Goal: Task Accomplishment & Management: Manage account settings

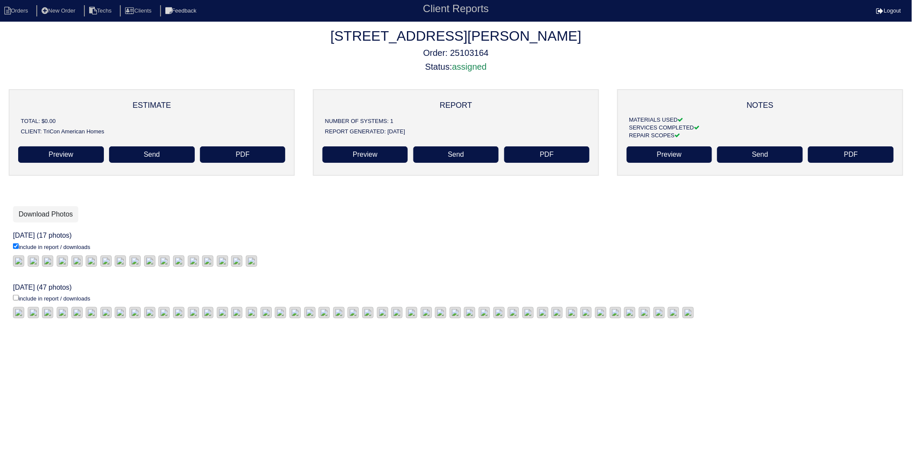
click at [29, 3] on nav "Orders New Order Techs Clients Feedback Client Reports Logout" at bounding box center [456, 11] width 912 height 22
click at [19, 10] on li "Orders" at bounding box center [17, 11] width 35 height 12
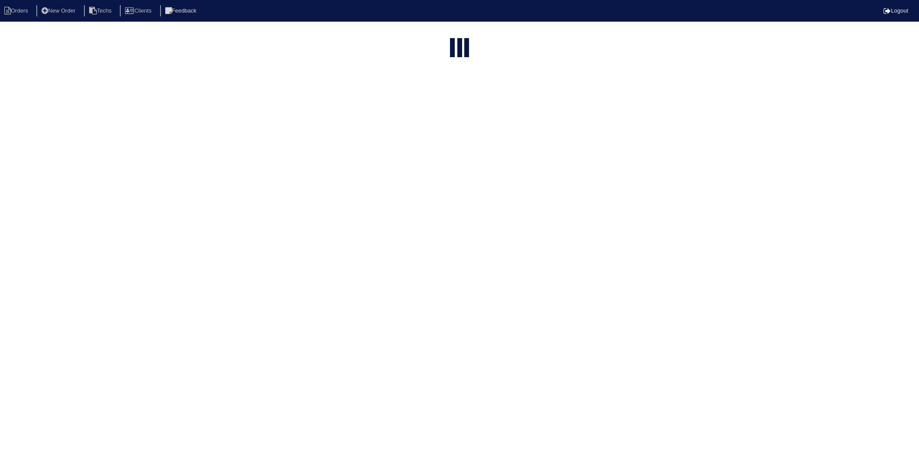
select select "15"
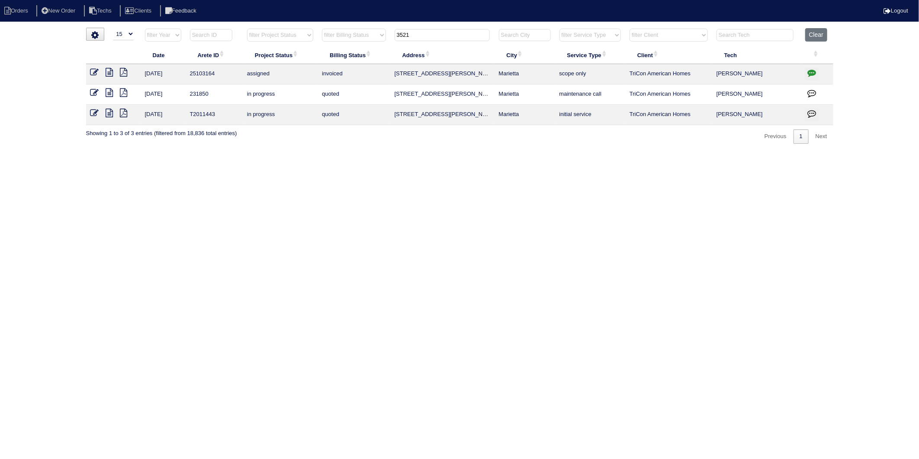
drag, startPoint x: 423, startPoint y: 32, endPoint x: 371, endPoint y: 49, distance: 54.9
click at [371, 49] on table "Date Arete ID Project Status Billing Status Address City Service Type Client Te…" at bounding box center [460, 76] width 748 height 97
type input "349"
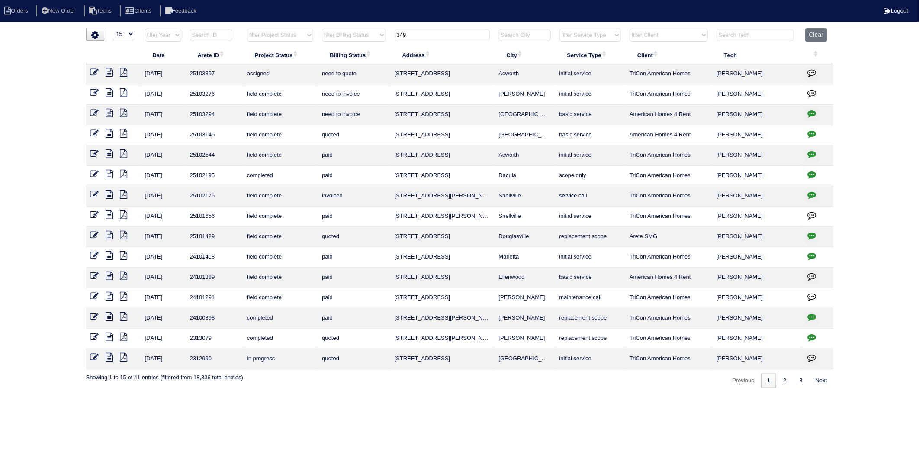
drag, startPoint x: 94, startPoint y: 92, endPoint x: 204, endPoint y: 106, distance: 111.7
click at [94, 92] on icon at bounding box center [94, 92] width 9 height 9
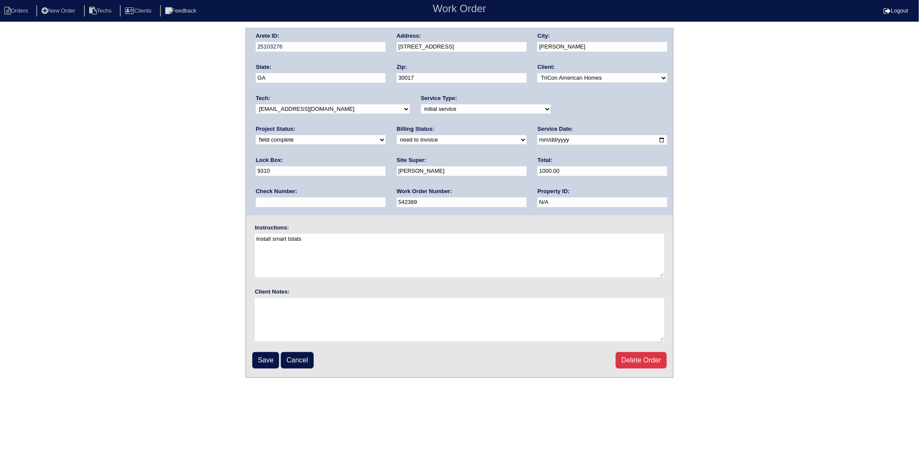
click at [397, 141] on select "need to quote quoted need to invoice invoiced paid warranty purchase order need…" at bounding box center [462, 140] width 130 height 10
select select "invoiced"
click at [397, 135] on select "need to quote quoted need to invoice invoiced paid warranty purchase order need…" at bounding box center [462, 140] width 130 height 10
click at [265, 361] on input "Save" at bounding box center [265, 360] width 27 height 16
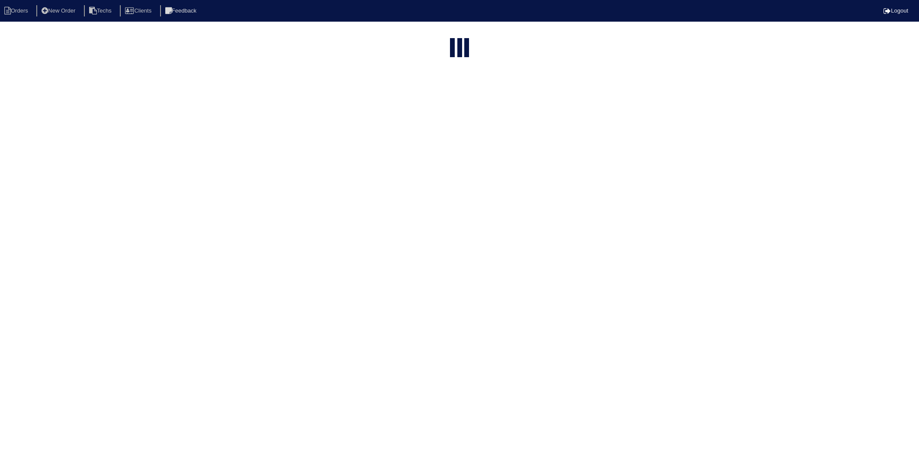
select select "15"
type input "349"
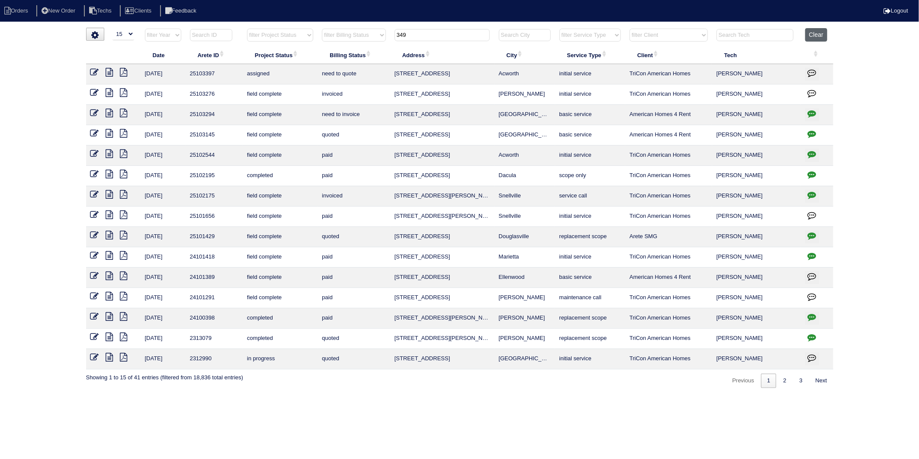
click at [810, 37] on button "Clear" at bounding box center [817, 34] width 22 height 13
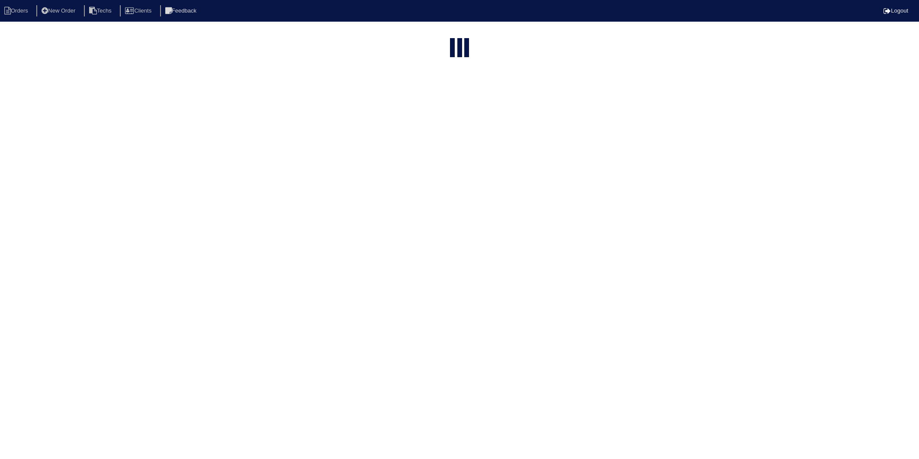
select select "15"
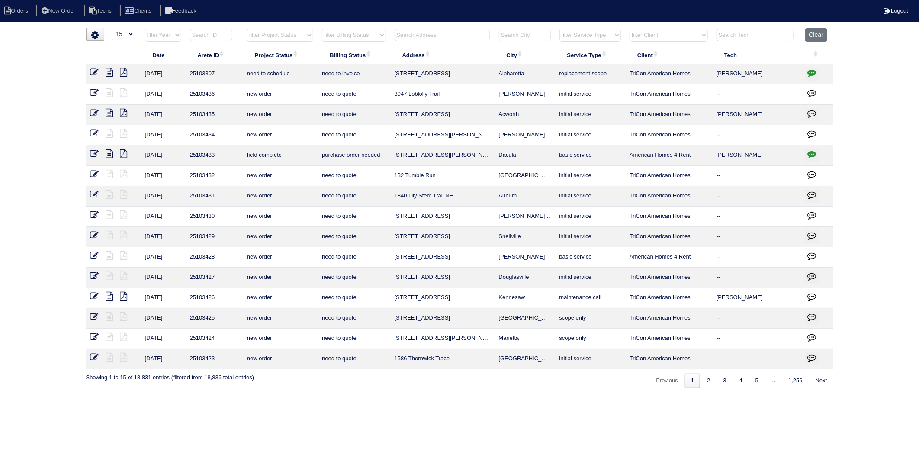
click at [381, 37] on select "filter Billing Status -- Any Billing Status -- need to quote quoted need to inv…" at bounding box center [354, 35] width 64 height 13
click at [323, 29] on select "filter Billing Status -- Any Billing Status -- need to quote quoted need to inv…" at bounding box center [354, 35] width 64 height 13
select select "need to invoice"
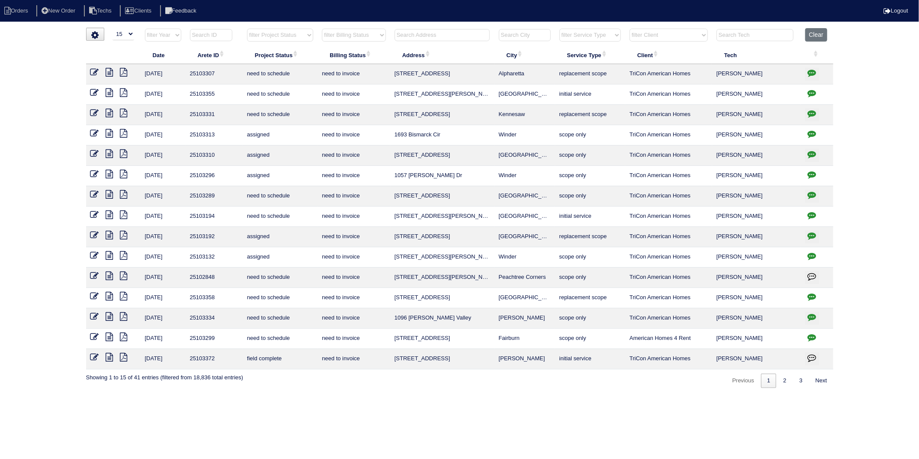
click at [412, 37] on input "text" at bounding box center [442, 35] width 95 height 12
type input "83"
select select "need to invoice"
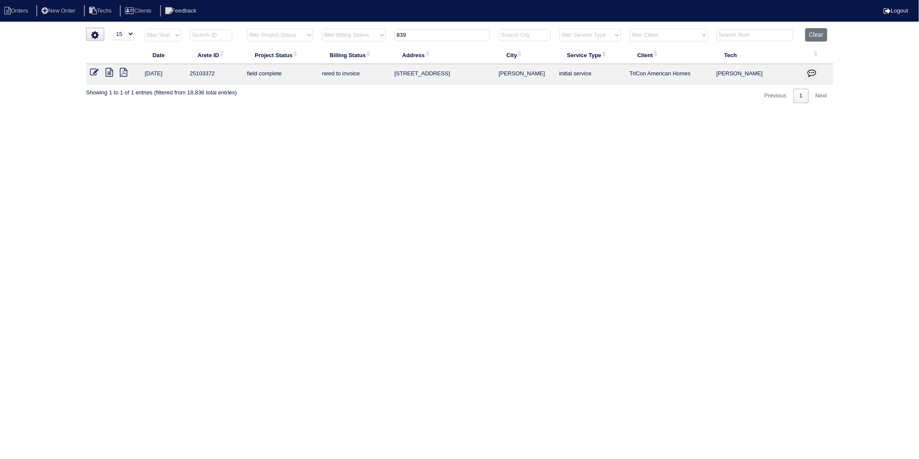
type input "839"
select select "need to invoice"
type input "839"
click at [98, 71] on icon at bounding box center [94, 72] width 9 height 9
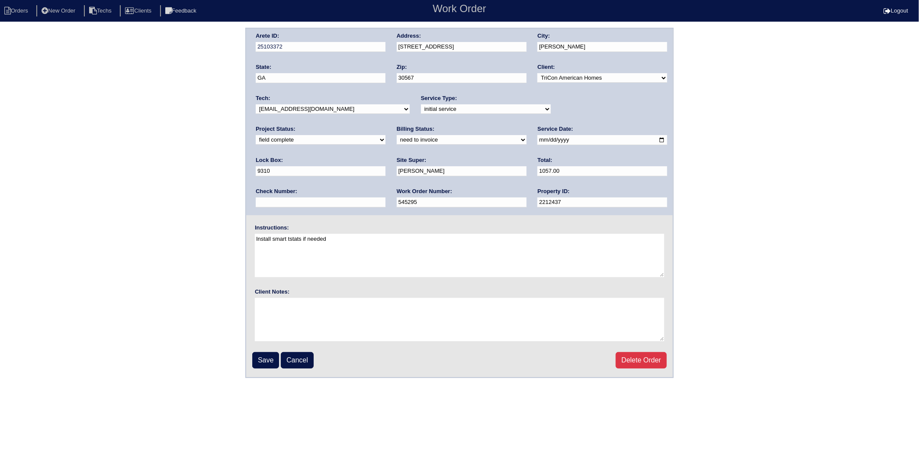
click at [397, 139] on select "need to quote quoted need to invoice invoiced paid warranty purchase order need…" at bounding box center [462, 140] width 130 height 10
select select "invoiced"
click at [397, 135] on select "need to quote quoted need to invoice invoiced paid warranty purchase order need…" at bounding box center [462, 140] width 130 height 10
click at [264, 355] on input "Save" at bounding box center [265, 360] width 27 height 16
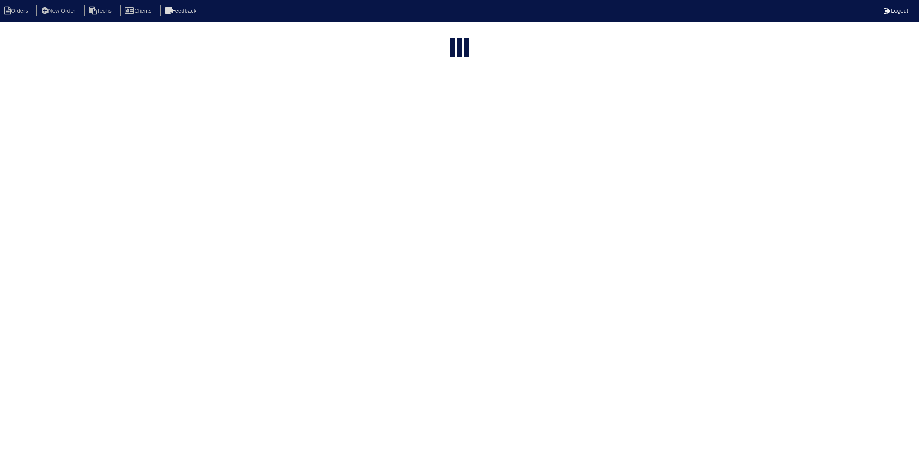
select select "15"
select select "need to invoice"
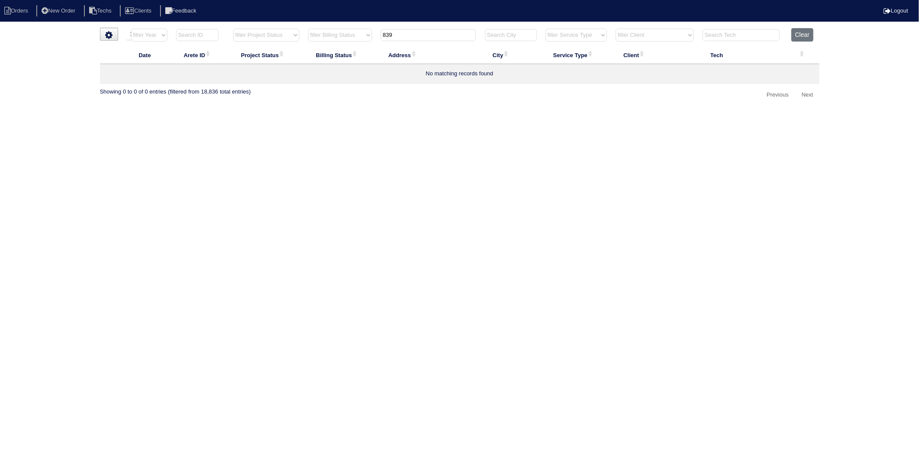
drag, startPoint x: 422, startPoint y: 32, endPoint x: 360, endPoint y: 43, distance: 62.8
click at [360, 43] on tr "filter Year -- Any Year -- 2025 2024 2023 2022 2021 2020 2019 filter Project St…" at bounding box center [460, 37] width 720 height 18
type input "11893"
select select "need to invoice"
type input "11893"
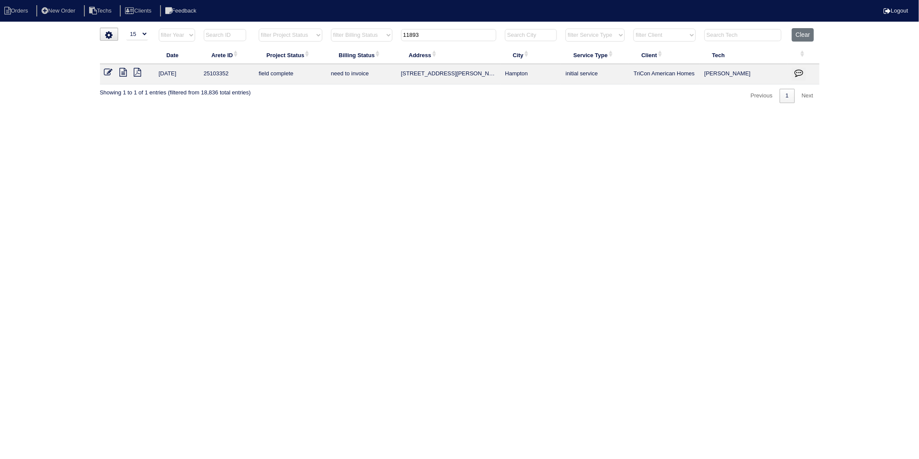
drag, startPoint x: 111, startPoint y: 73, endPoint x: 37, endPoint y: 88, distance: 76.0
click at [111, 73] on icon at bounding box center [108, 72] width 9 height 9
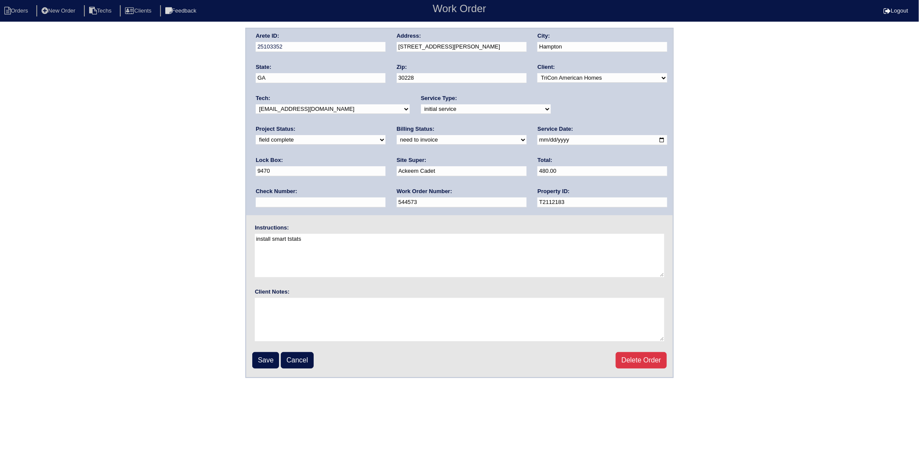
click at [397, 140] on select "need to quote quoted need to invoice invoiced paid warranty purchase order need…" at bounding box center [462, 140] width 130 height 10
select select "invoiced"
click at [397, 135] on select "need to quote quoted need to invoice invoiced paid warranty purchase order need…" at bounding box center [462, 140] width 130 height 10
drag, startPoint x: 265, startPoint y: 355, endPoint x: 284, endPoint y: 284, distance: 73.9
click at [265, 354] on input "Save" at bounding box center [265, 360] width 27 height 16
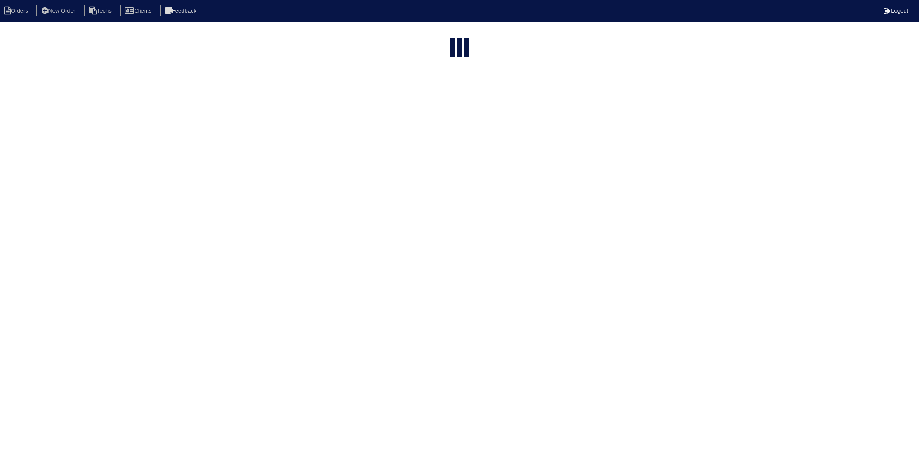
select select "15"
select select "need to invoice"
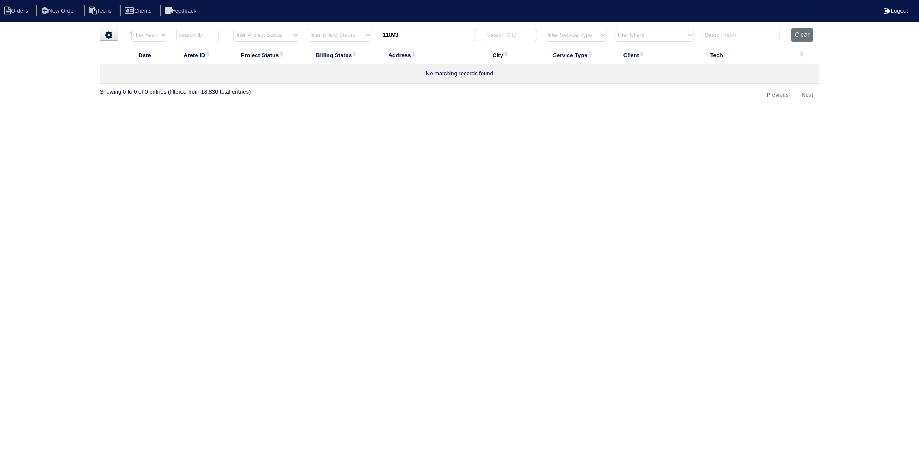
click at [406, 33] on input "11893" at bounding box center [428, 35] width 95 height 12
drag, startPoint x: 409, startPoint y: 34, endPoint x: 309, endPoint y: 65, distance: 104.7
click at [308, 63] on table "Date Arete ID Project Status Billing Status Address City Service Type Client Te…" at bounding box center [460, 55] width 720 height 55
type input "4408"
select select "need to invoice"
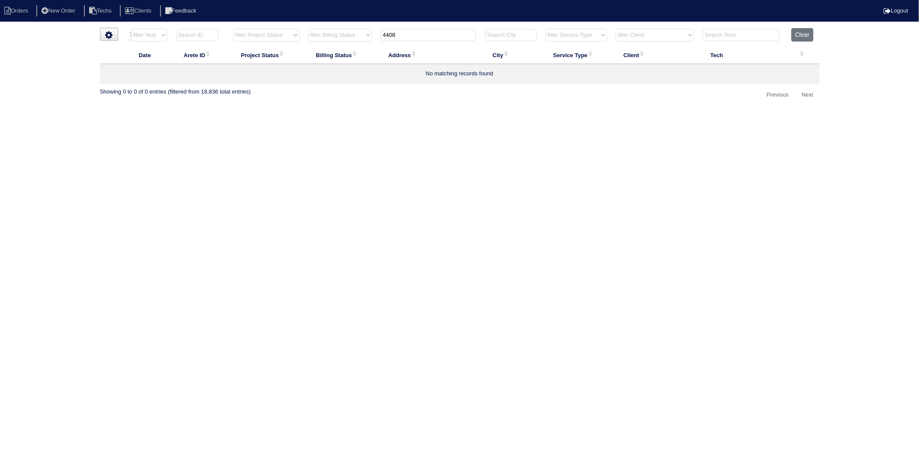
type input "4408"
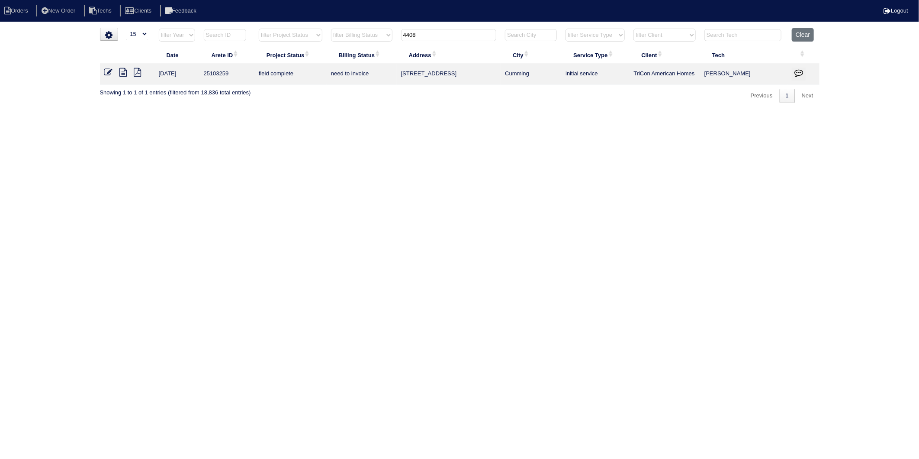
click at [106, 71] on icon at bounding box center [108, 72] width 9 height 9
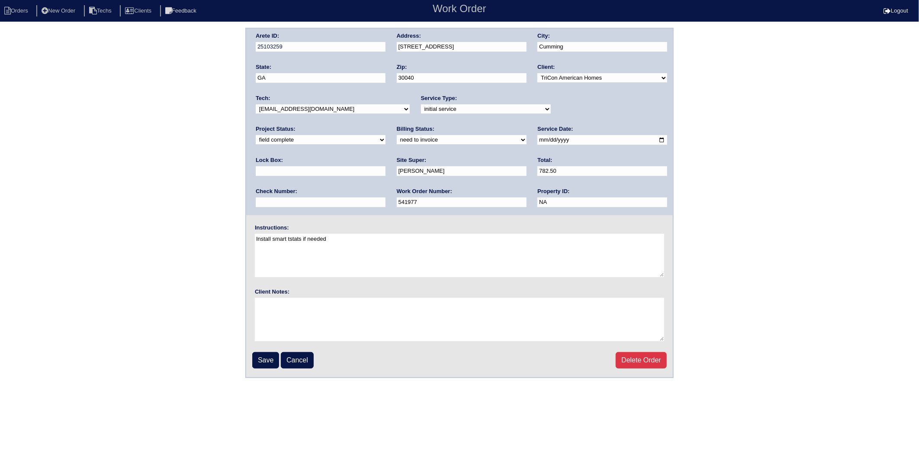
drag, startPoint x: 293, startPoint y: 140, endPoint x: 287, endPoint y: 145, distance: 7.4
click at [397, 140] on select "need to quote quoted need to invoice invoiced paid warranty purchase order need…" at bounding box center [462, 140] width 130 height 10
select select "invoiced"
click at [397, 135] on select "need to quote quoted need to invoice invoiced paid warranty purchase order need…" at bounding box center [462, 140] width 130 height 10
drag, startPoint x: 267, startPoint y: 359, endPoint x: 125, endPoint y: 331, distance: 145.2
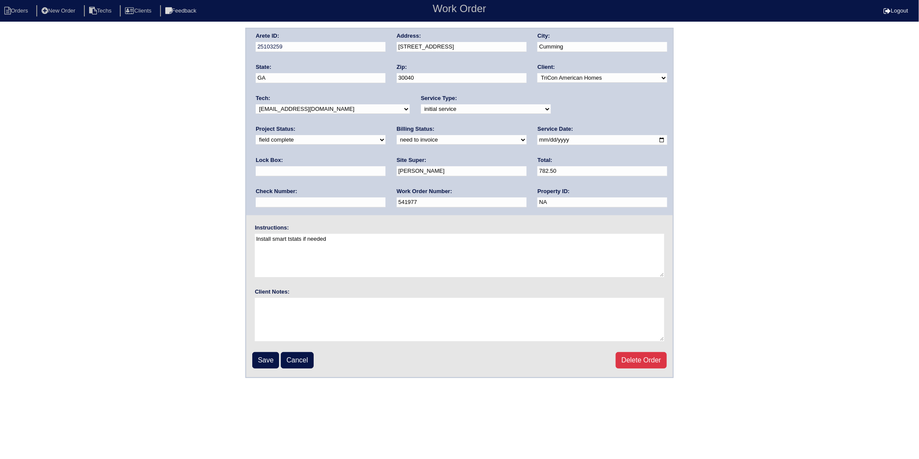
click at [266, 359] on input "Save" at bounding box center [265, 360] width 27 height 16
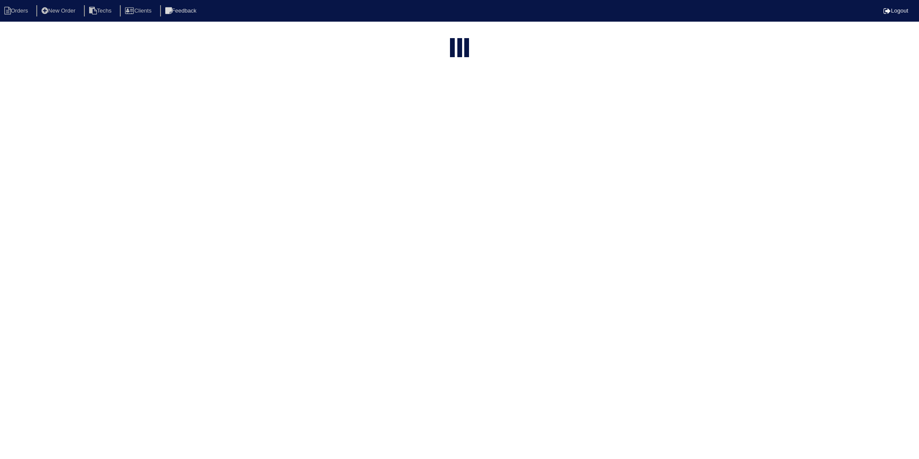
select select "15"
select select "need to invoice"
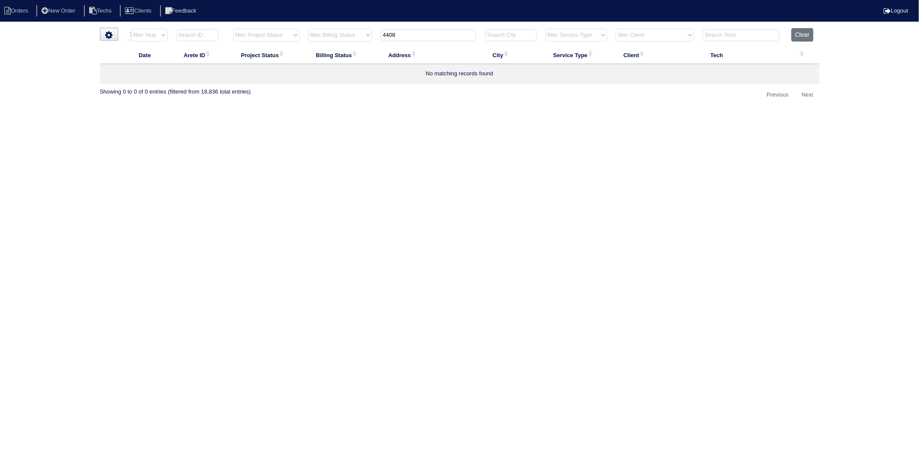
drag, startPoint x: 430, startPoint y: 37, endPoint x: 373, endPoint y: 46, distance: 57.8
click at [373, 46] on table "Date Arete ID Project Status Billing Status Address City Service Type Client Te…" at bounding box center [460, 55] width 720 height 55
type input "2300"
select select "need to invoice"
type input "2300"
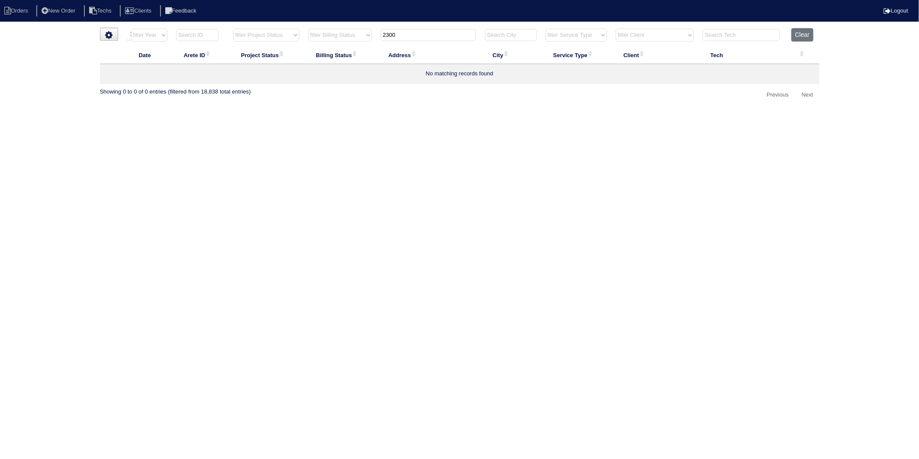
click at [798, 36] on button "Clear" at bounding box center [803, 34] width 22 height 13
select select
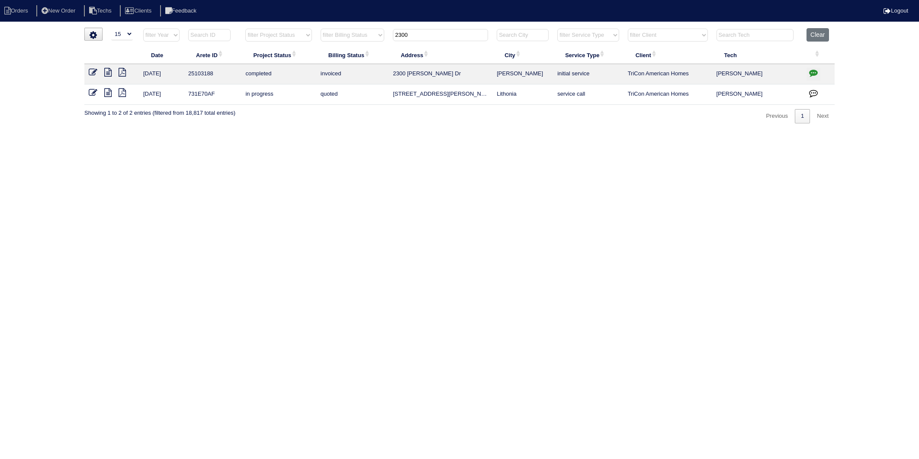
select select "15"
click at [817, 32] on button "Clear" at bounding box center [818, 34] width 22 height 13
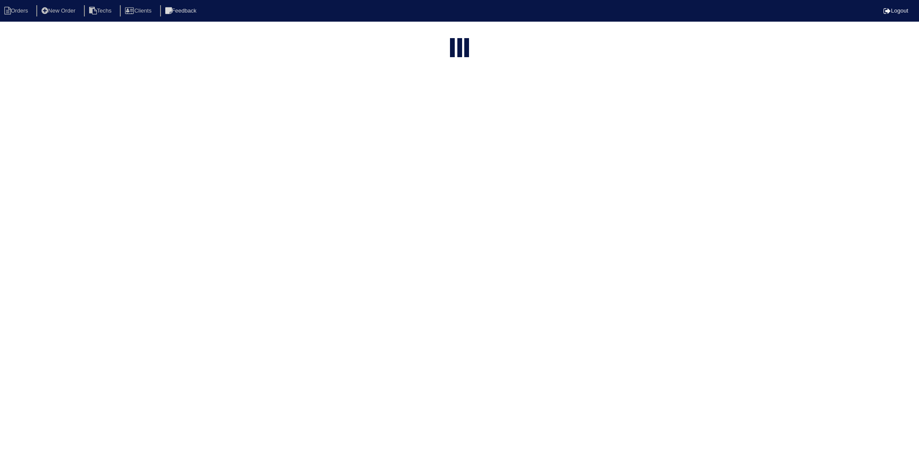
select select "15"
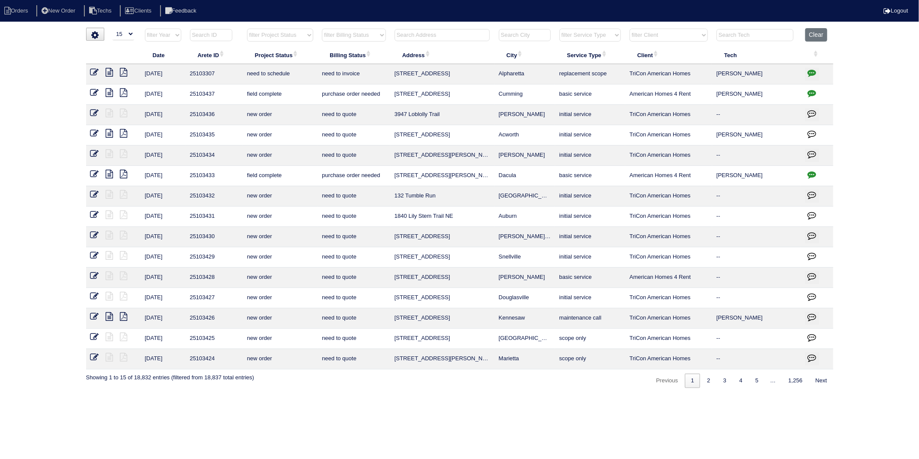
click at [423, 35] on input "text" at bounding box center [442, 35] width 95 height 12
type input "238"
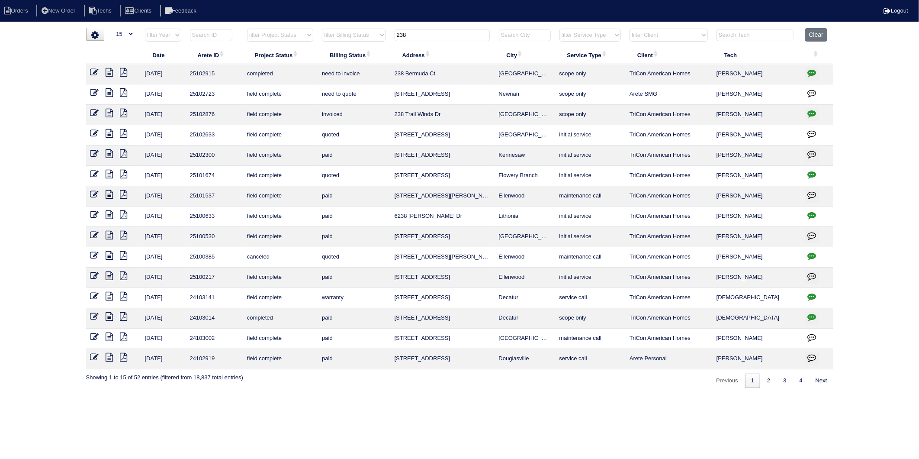
click at [814, 70] on icon "button" at bounding box center [812, 72] width 9 height 9
type textarea "9/10/25 - Replace x 2/Service Main approved - Sent to Dan, Payton, Reeca - KE 9…"
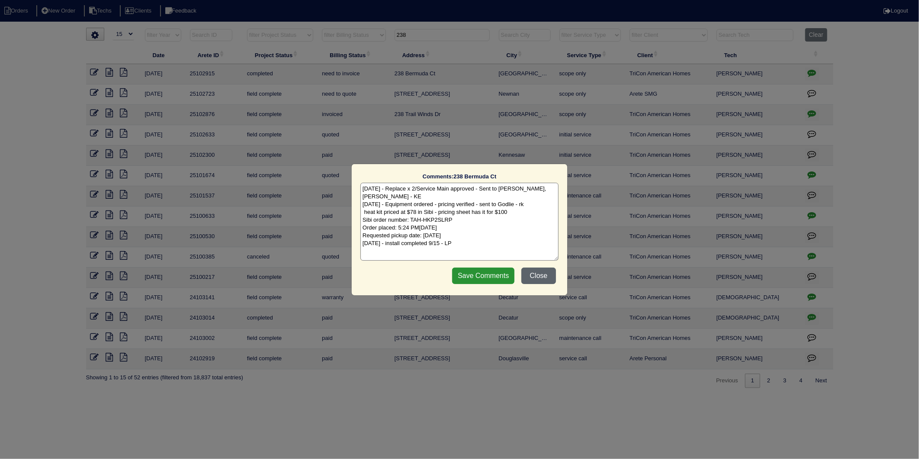
click at [535, 275] on button "Close" at bounding box center [539, 276] width 35 height 16
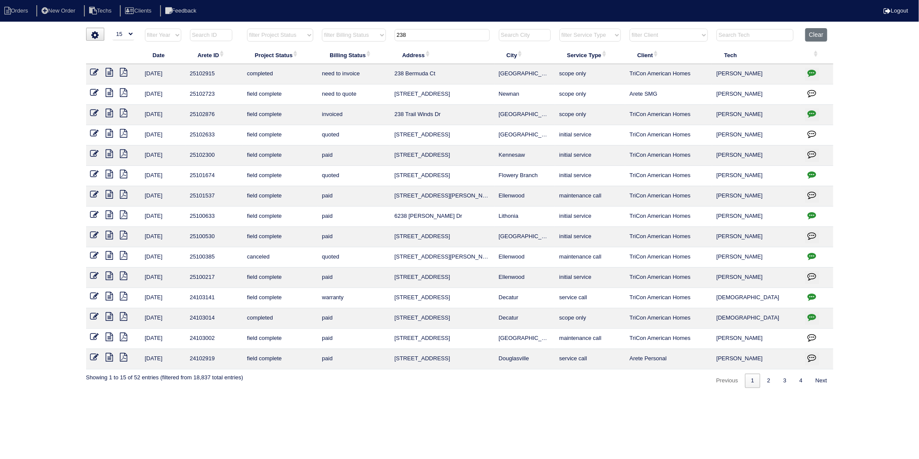
click at [93, 71] on icon at bounding box center [94, 72] width 9 height 9
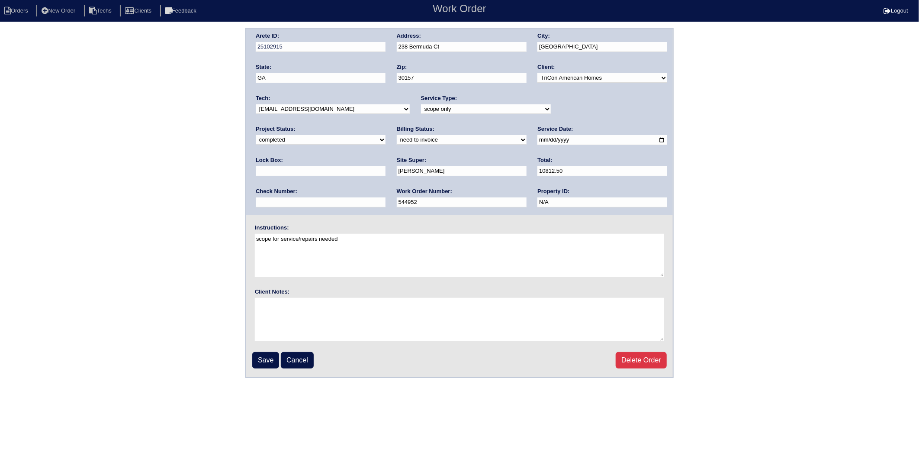
click at [397, 141] on select "need to quote quoted need to invoice invoiced paid warranty purchase order need…" at bounding box center [462, 140] width 130 height 10
select select "invoiced"
click at [397, 135] on select "need to quote quoted need to invoice invoiced paid warranty purchase order need…" at bounding box center [462, 140] width 130 height 10
click at [266, 357] on input "Save" at bounding box center [265, 360] width 27 height 16
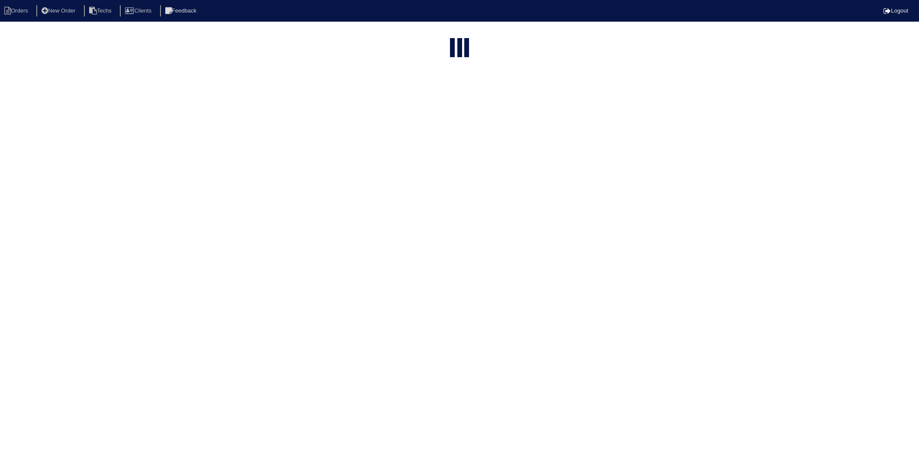
select select "15"
type input "238"
select select "15"
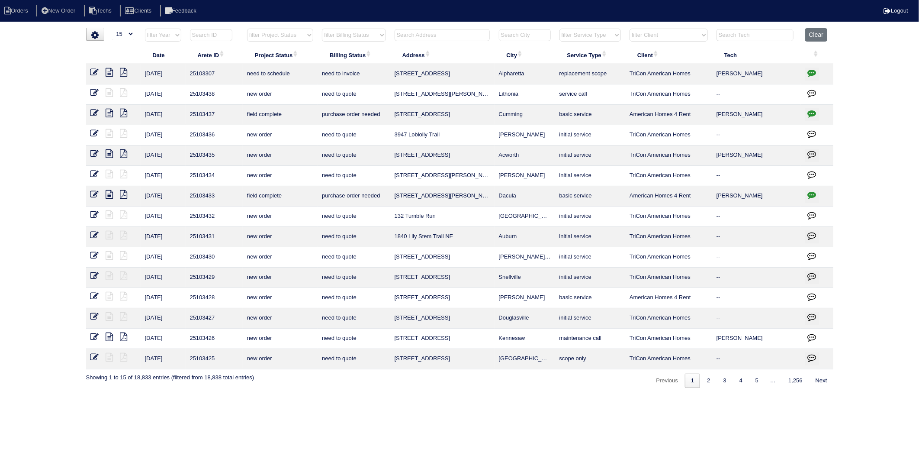
click at [416, 37] on input "text" at bounding box center [442, 35] width 95 height 12
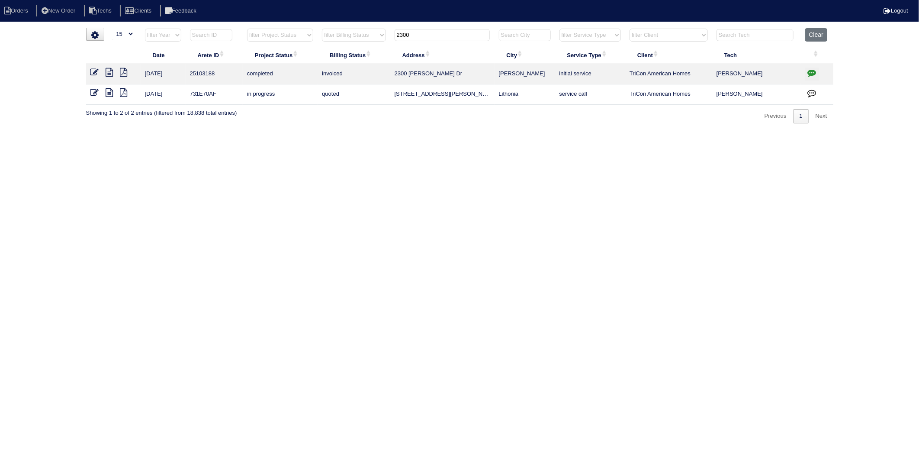
click at [549, 119] on div "▼ 10 15 25 50 200 500 Search: Date Arete ID Project Status Billing Status Addre…" at bounding box center [460, 76] width 748 height 96
drag, startPoint x: 436, startPoint y: 35, endPoint x: 332, endPoint y: 202, distance: 195.8
click at [351, 56] on table "Date Arete ID Project Status Billing Status Address City Service Type Client Te…" at bounding box center [460, 66] width 748 height 77
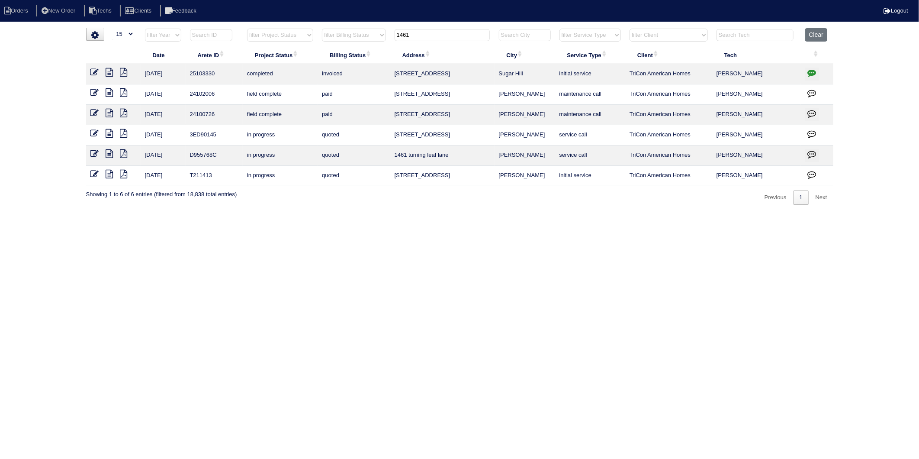
drag, startPoint x: 451, startPoint y: 32, endPoint x: 355, endPoint y: 46, distance: 96.2
click at [355, 46] on table "Date Arete ID Project Status Billing Status Address City Service Type Client Te…" at bounding box center [460, 107] width 748 height 158
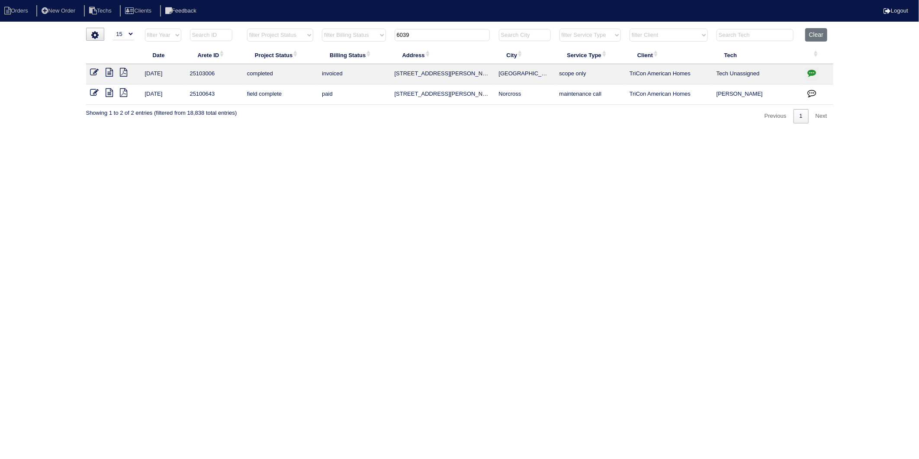
drag, startPoint x: 448, startPoint y: 36, endPoint x: 313, endPoint y: 56, distance: 136.9
click at [313, 56] on table "Date Arete ID Project Status Billing Status Address City Service Type Client Te…" at bounding box center [460, 66] width 748 height 77
type input "109"
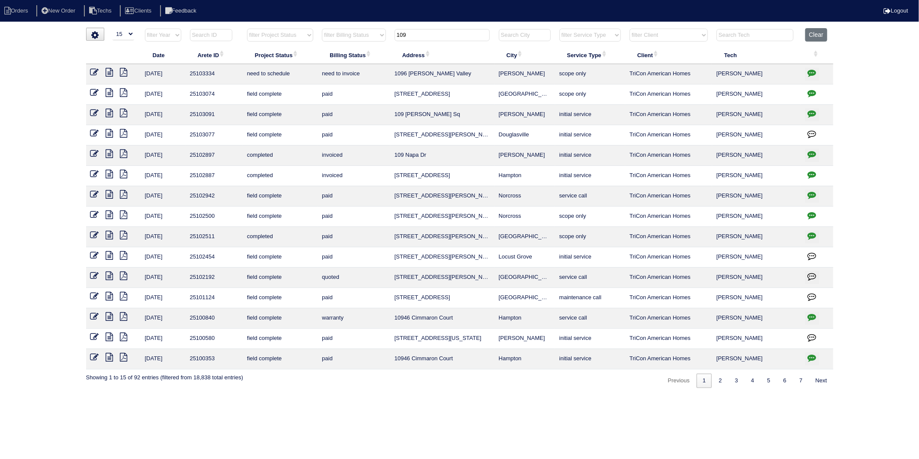
click at [110, 154] on icon at bounding box center [109, 153] width 7 height 9
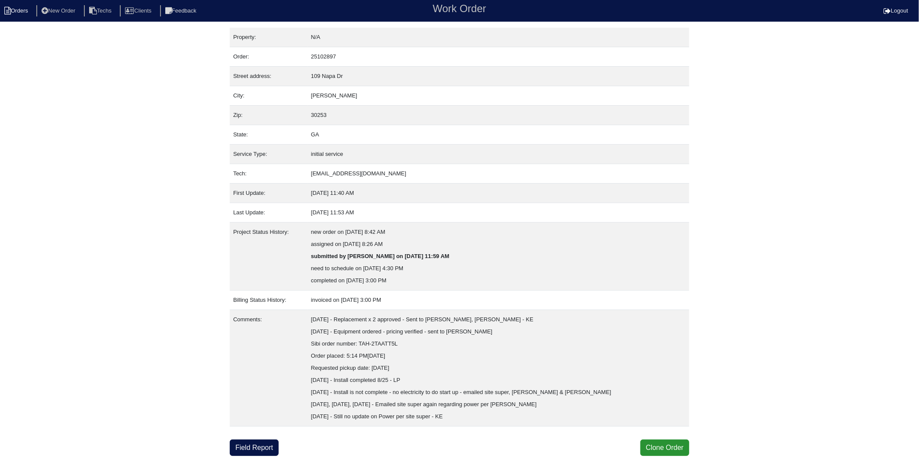
click at [23, 15] on li "Orders" at bounding box center [17, 11] width 35 height 12
select select "15"
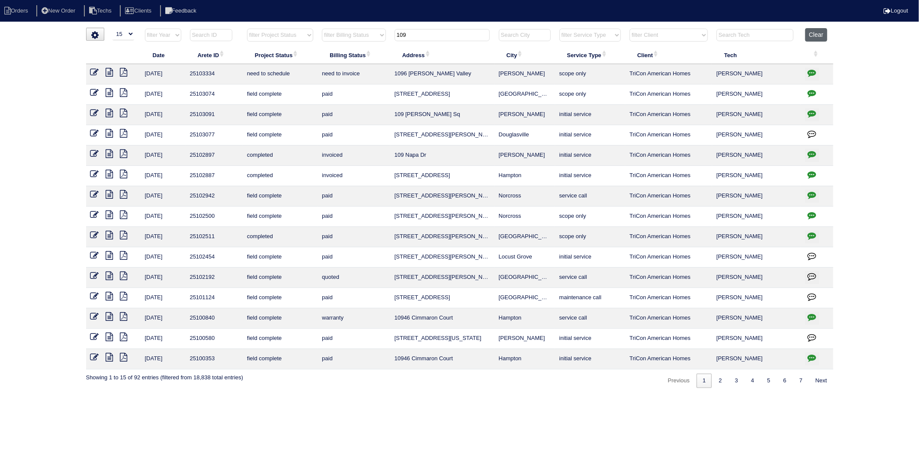
click at [821, 37] on button "Clear" at bounding box center [817, 34] width 22 height 13
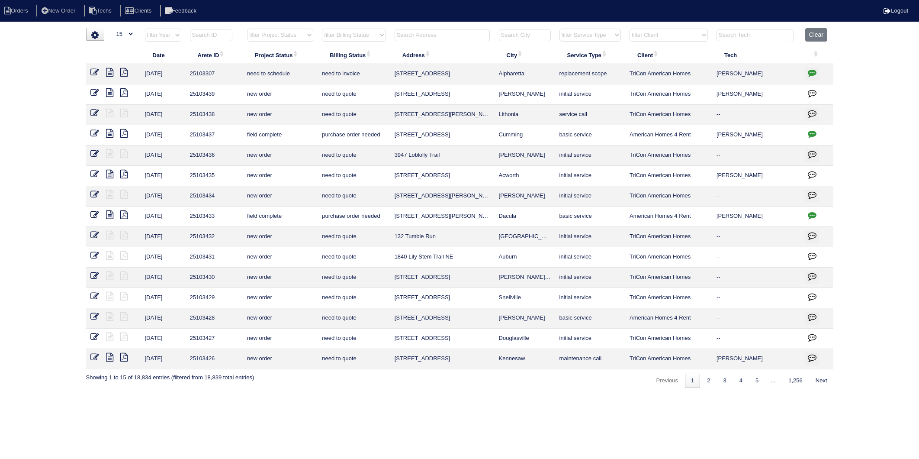
select select "15"
click at [352, 35] on select "filter Billing Status -- Any Billing Status -- need to quote quoted need to inv…" at bounding box center [354, 35] width 64 height 13
click at [323, 29] on select "filter Billing Status -- Any Billing Status -- need to quote quoted need to inv…" at bounding box center [354, 35] width 64 height 13
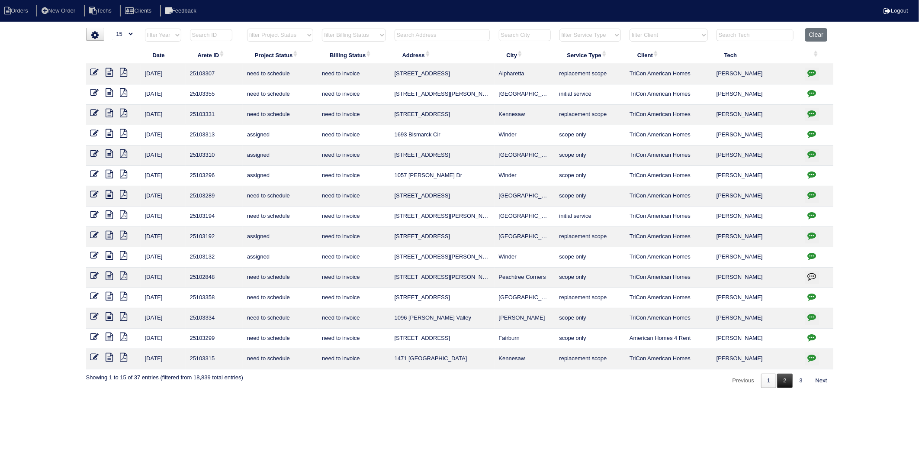
click at [777, 382] on link "2" at bounding box center [784, 381] width 15 height 14
select select "need to invoice"
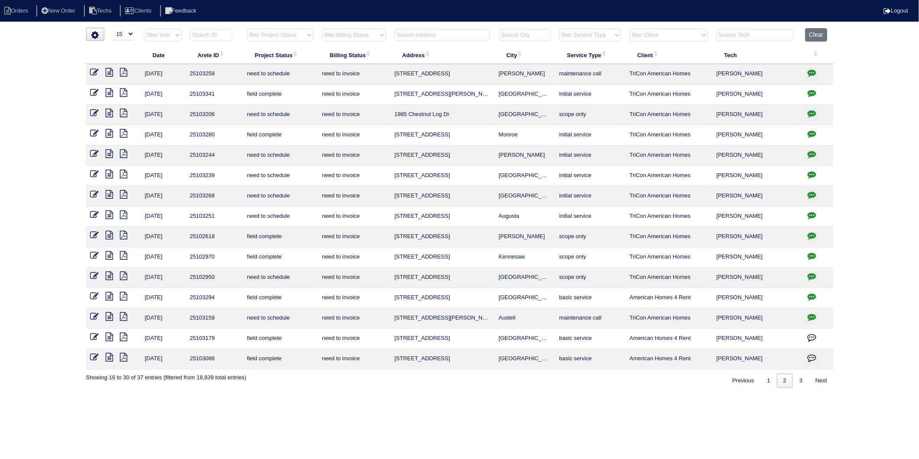
drag, startPoint x: 110, startPoint y: 132, endPoint x: 32, endPoint y: 129, distance: 78.0
click at [110, 132] on icon at bounding box center [109, 133] width 7 height 9
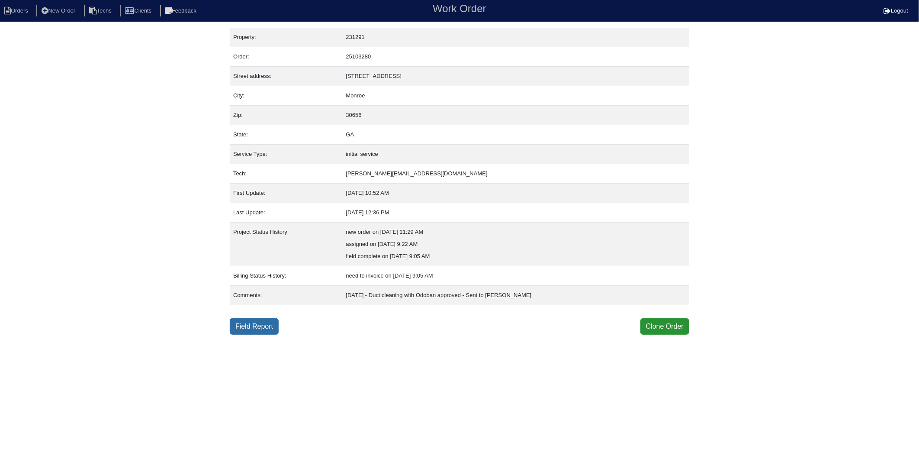
click at [245, 329] on link "Field Report" at bounding box center [254, 326] width 49 height 16
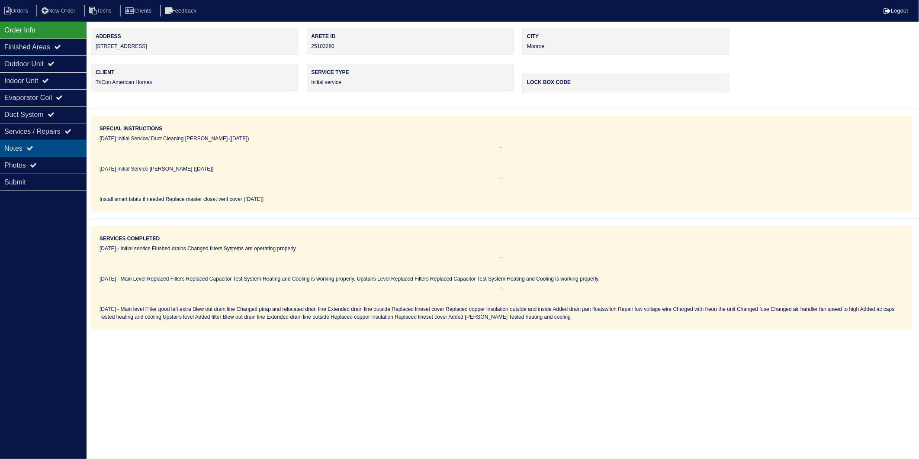
click at [26, 152] on div "Notes" at bounding box center [43, 148] width 87 height 17
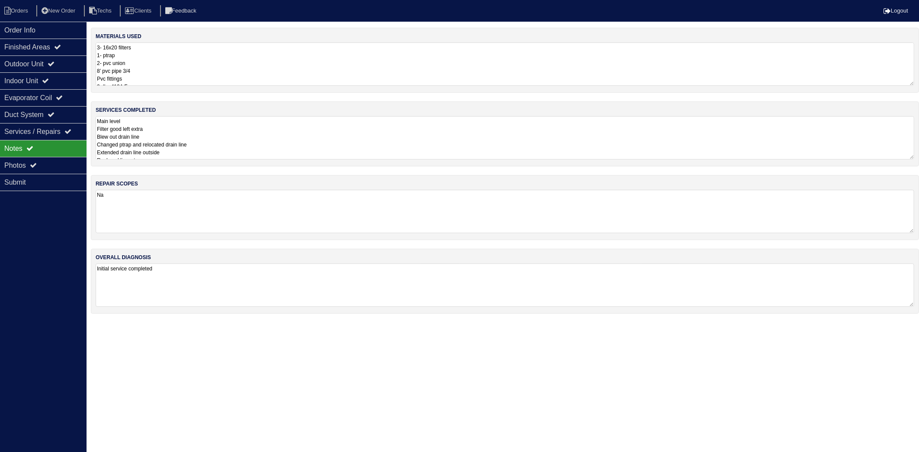
click at [159, 66] on textarea "3- 16x20 filters 1- ptrap 2- pvc union 8’ pvc pipe 3/4 Pvc fittings 3- lbs 410A…" at bounding box center [505, 63] width 819 height 43
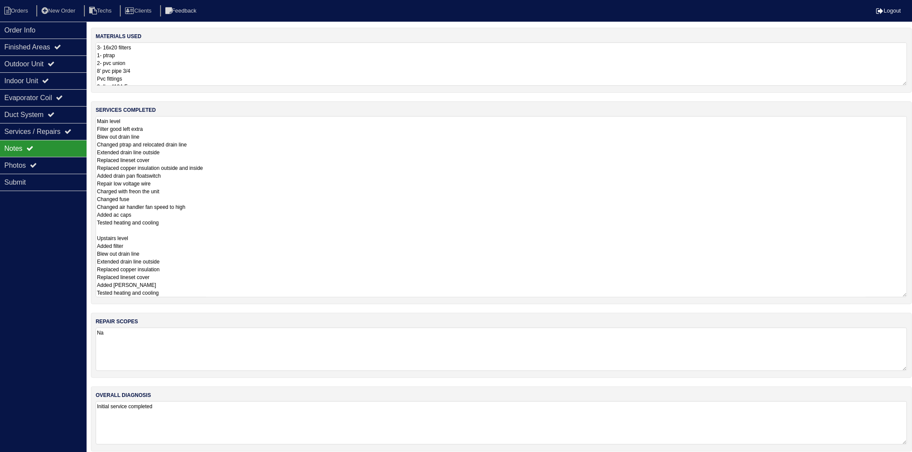
click at [213, 181] on textarea "Main level Filter good left extra Blew out drain line Changed ptrap and relocat…" at bounding box center [502, 206] width 812 height 181
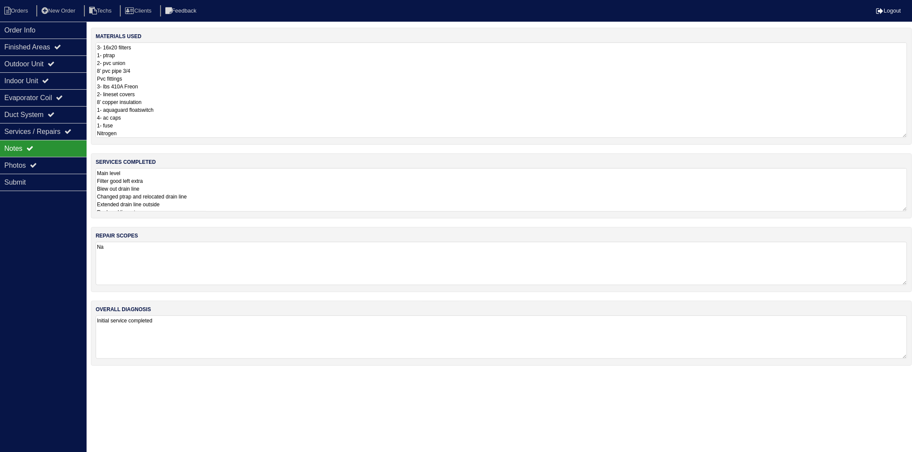
click at [223, 72] on textarea "3- 16x20 filters 1- ptrap 2- pvc union 8’ pvc pipe 3/4 Pvc fittings 3- lbs 410A…" at bounding box center [502, 89] width 812 height 95
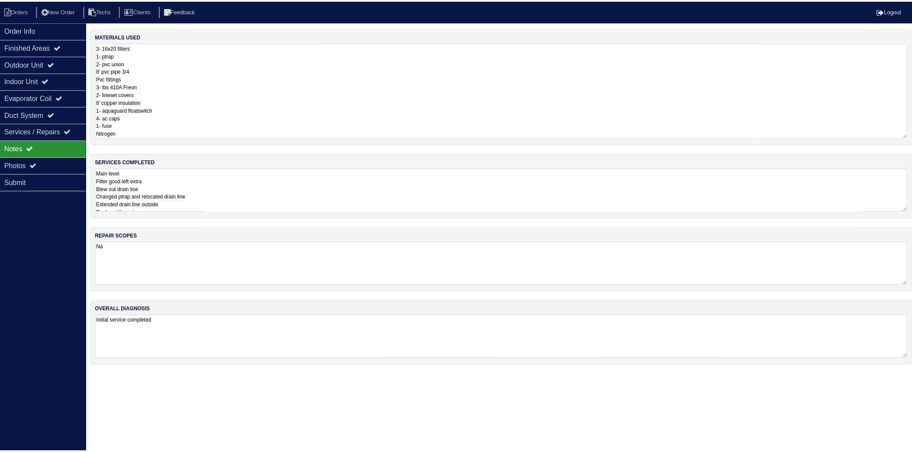
scroll to position [1, 0]
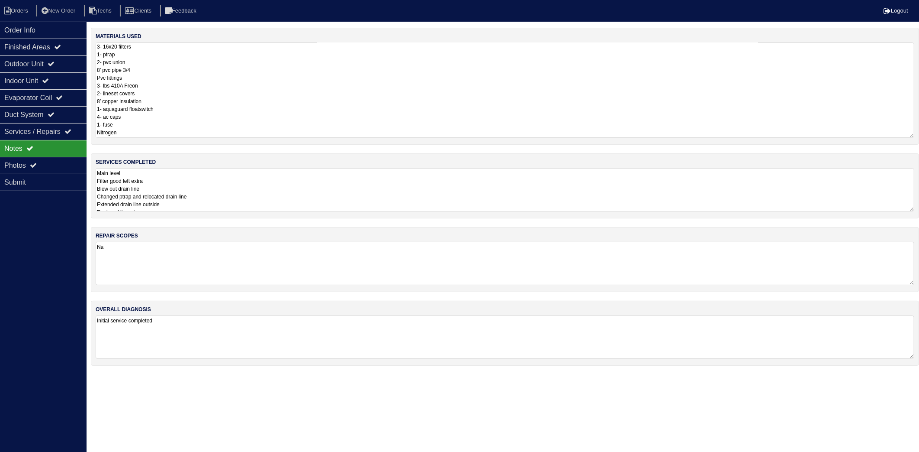
click at [258, 196] on textarea "Main level Filter good left extra Blew out drain line Changed ptrap and relocat…" at bounding box center [505, 189] width 819 height 43
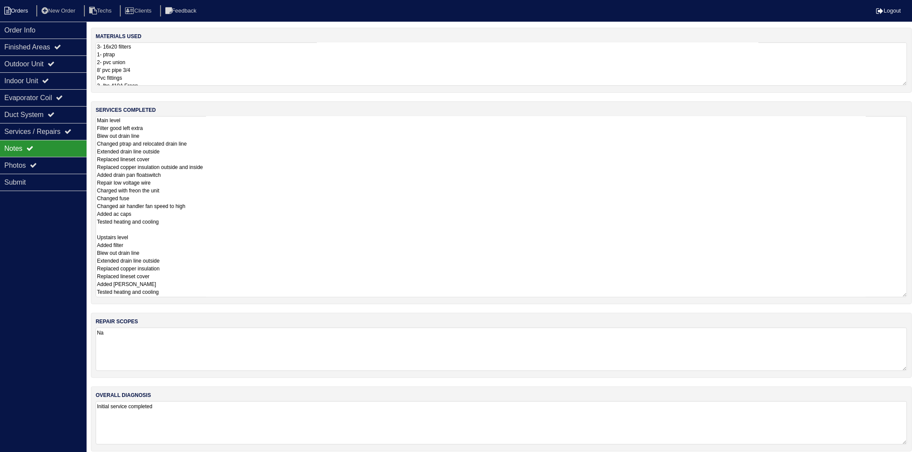
click at [13, 16] on li "Orders" at bounding box center [17, 11] width 35 height 12
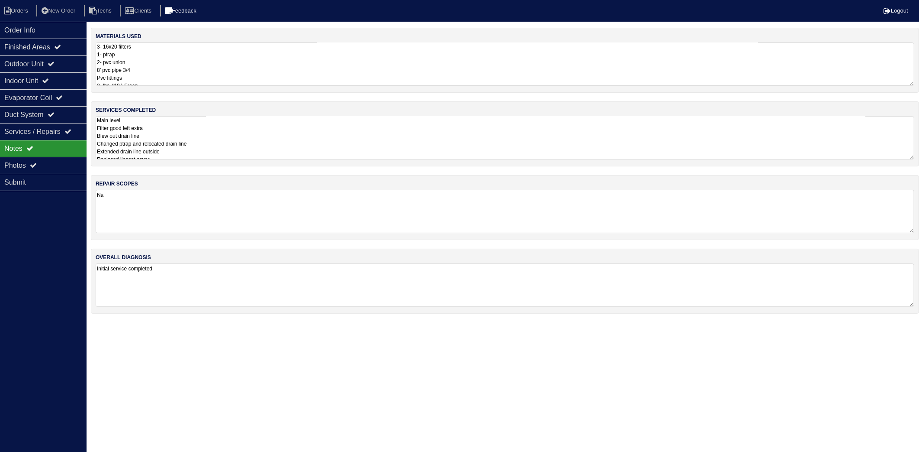
select select "15"
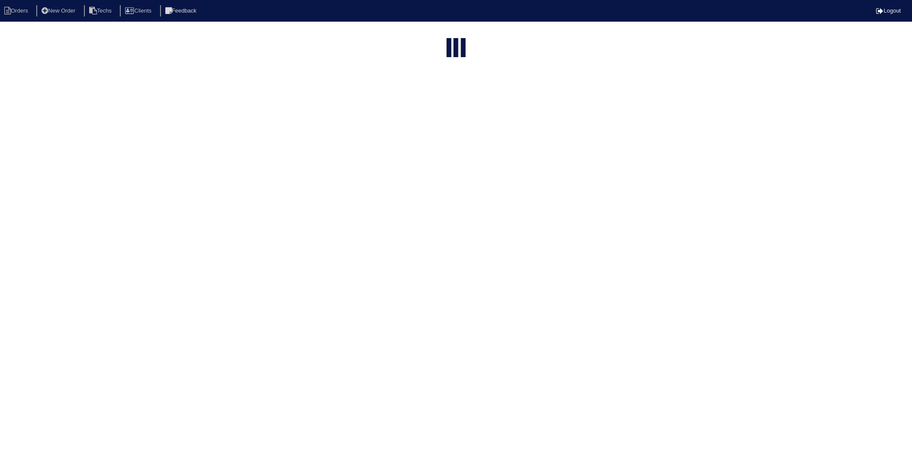
select select "need to invoice"
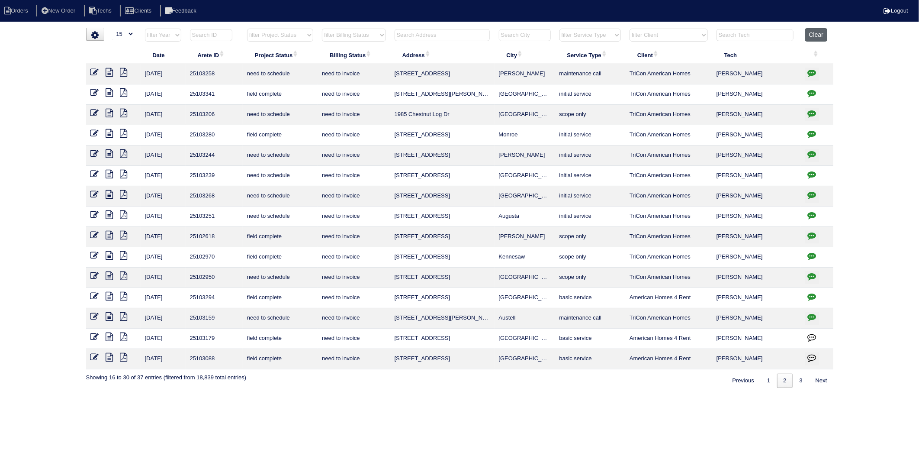
click at [820, 37] on button "Clear" at bounding box center [817, 34] width 22 height 13
select select
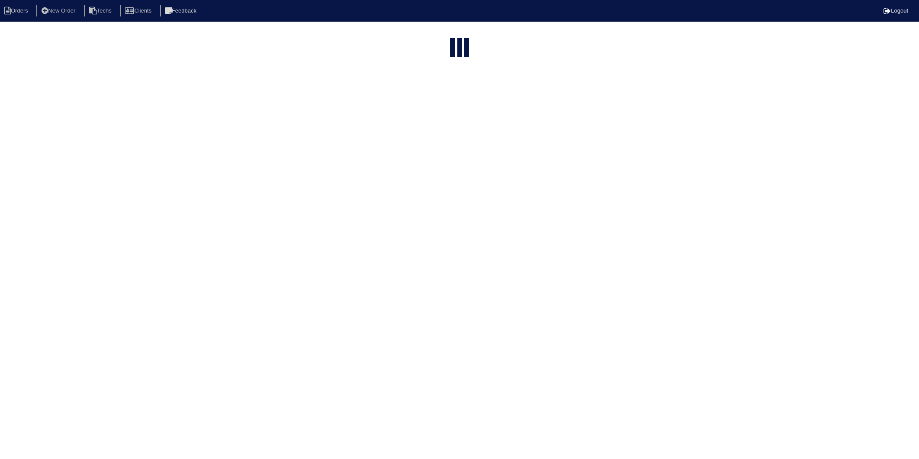
select select "15"
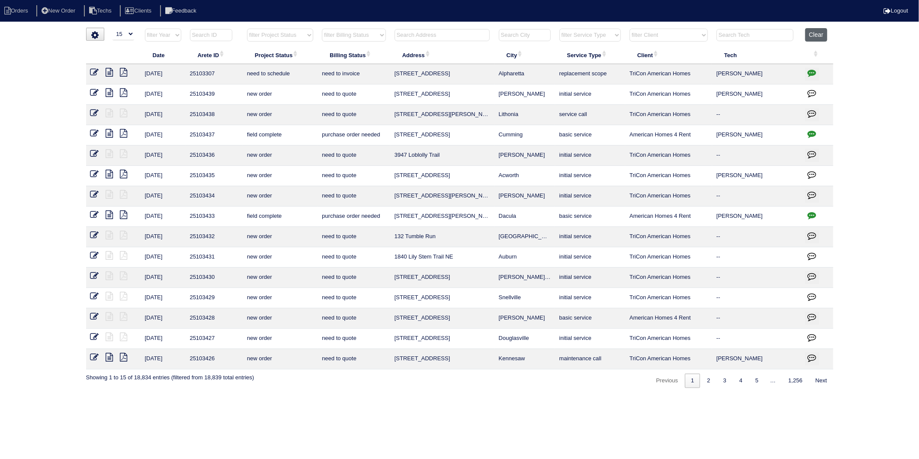
click at [815, 37] on button "Clear" at bounding box center [817, 34] width 22 height 13
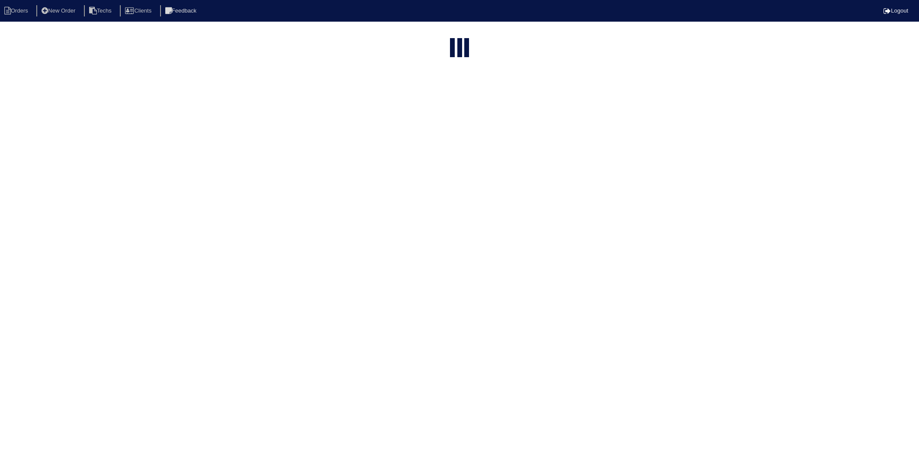
select select "15"
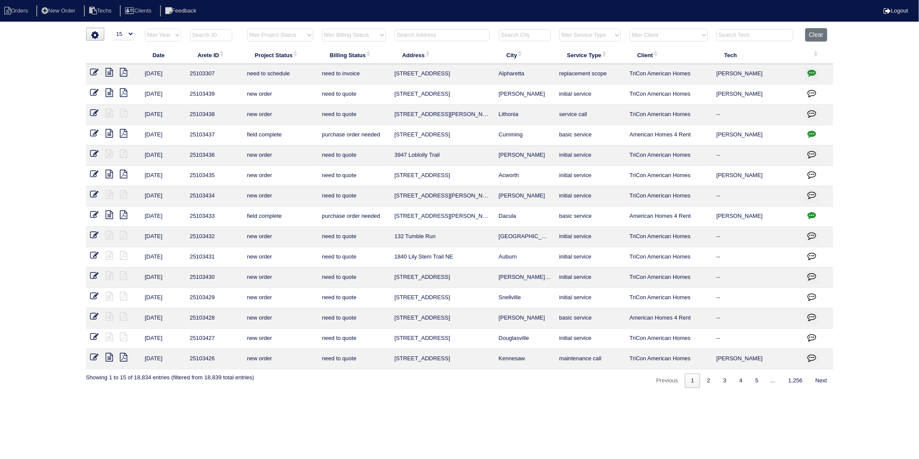
click at [430, 38] on input "text" at bounding box center [442, 35] width 95 height 12
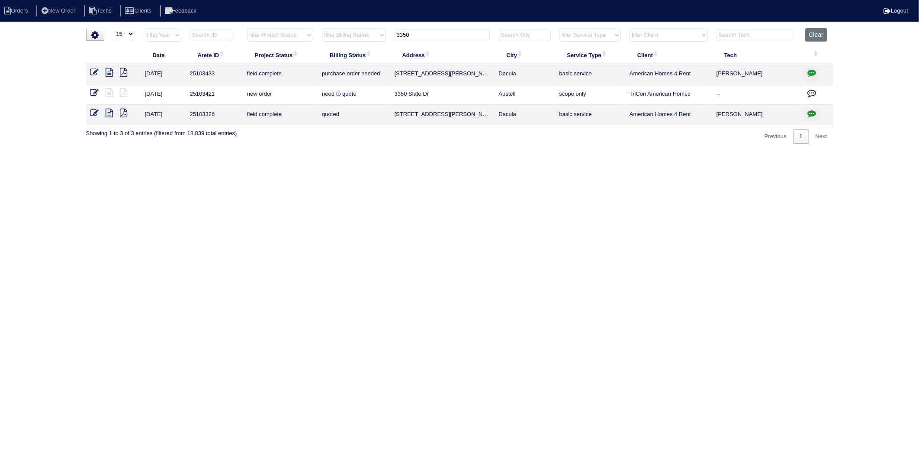
drag, startPoint x: 431, startPoint y: 35, endPoint x: 297, endPoint y: 70, distance: 138.7
click at [297, 70] on table "Date Arete ID Project Status Billing Status Address City Service Type Client Te…" at bounding box center [460, 76] width 748 height 97
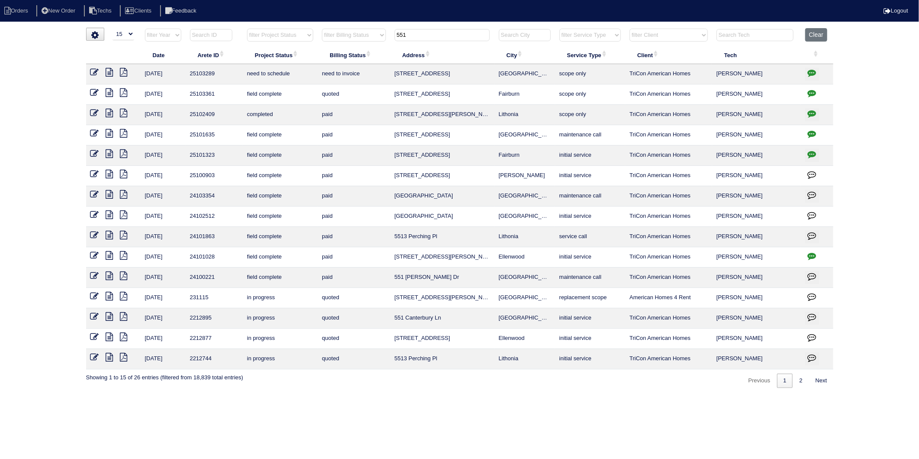
drag, startPoint x: 425, startPoint y: 33, endPoint x: 367, endPoint y: 45, distance: 59.2
click at [367, 45] on tr "filter Year -- Any Year -- 2025 2024 2023 2022 2021 2020 2019 filter Project St…" at bounding box center [460, 37] width 748 height 18
type input "703"
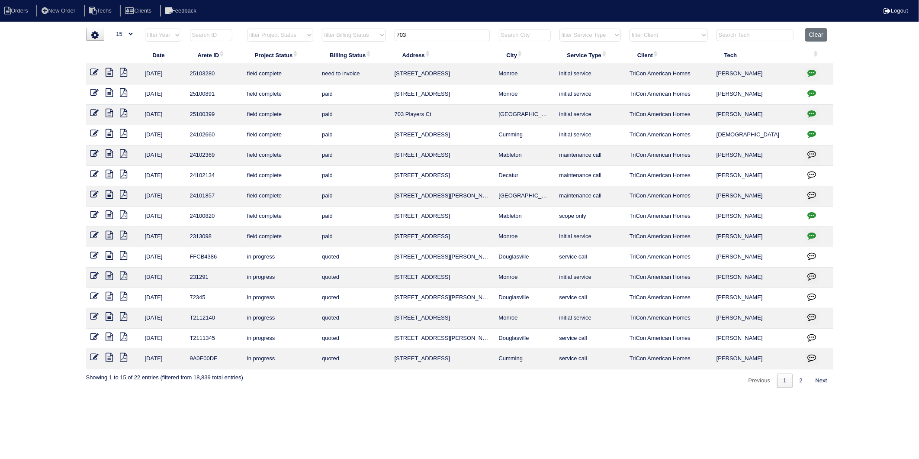
drag, startPoint x: 95, startPoint y: 72, endPoint x: 100, endPoint y: 74, distance: 5.1
click at [95, 72] on icon at bounding box center [94, 72] width 9 height 9
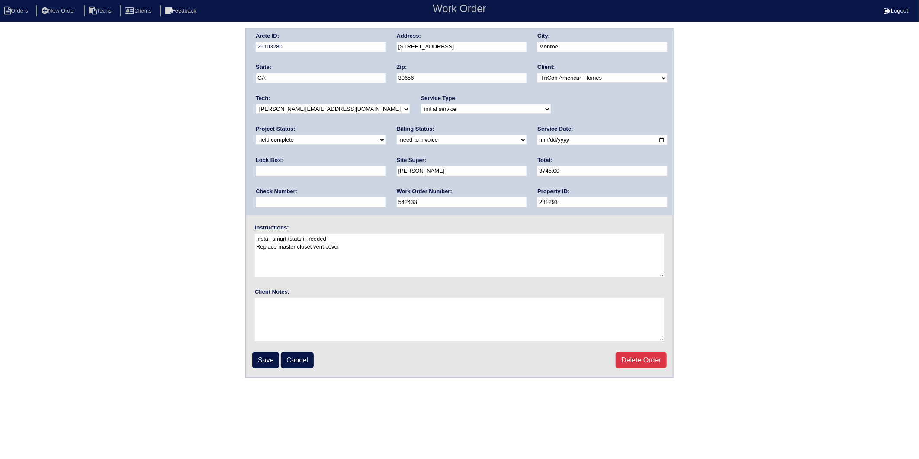
click at [538, 171] on input "3745.00" at bounding box center [603, 171] width 130 height 10
type input "3745..66"
click at [397, 142] on select "need to quote quoted need to invoice invoiced paid warranty purchase order need…" at bounding box center [462, 140] width 130 height 10
select select "invoiced"
click at [397, 135] on select "need to quote quoted need to invoice invoiced paid warranty purchase order need…" at bounding box center [462, 140] width 130 height 10
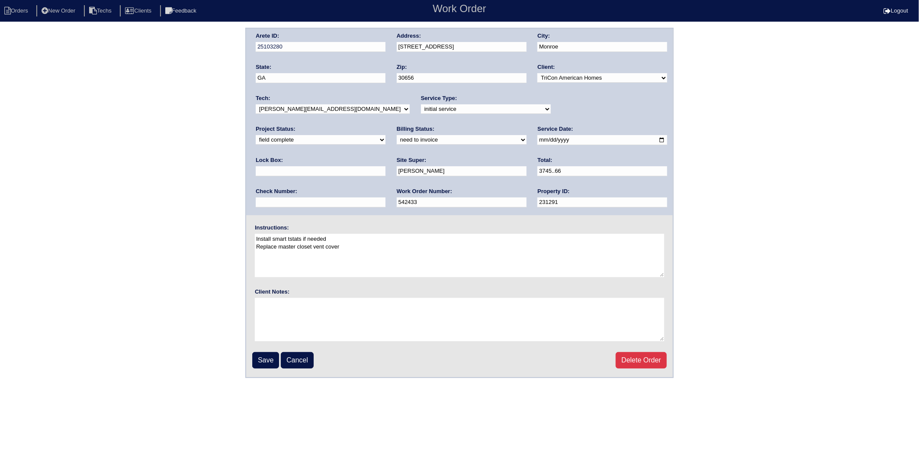
click at [538, 171] on input "3745..66" at bounding box center [603, 171] width 130 height 10
type input "3745.66"
click at [264, 356] on input "Save" at bounding box center [265, 360] width 27 height 16
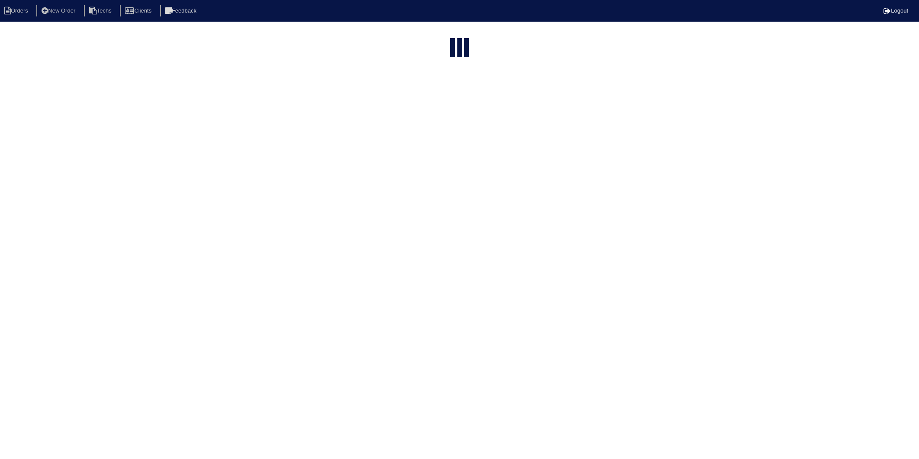
select select "15"
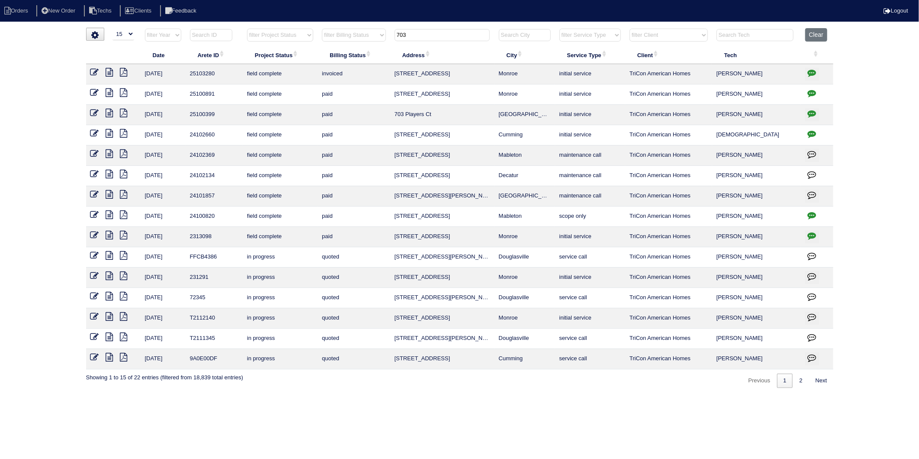
click at [109, 75] on icon at bounding box center [109, 72] width 7 height 9
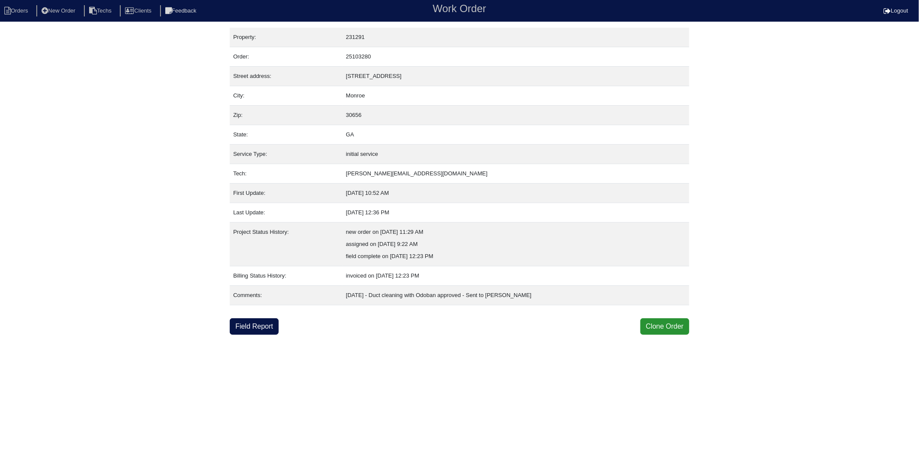
drag, startPoint x: 248, startPoint y: 328, endPoint x: 5, endPoint y: 285, distance: 246.3
click at [247, 328] on link "Field Report" at bounding box center [254, 326] width 49 height 16
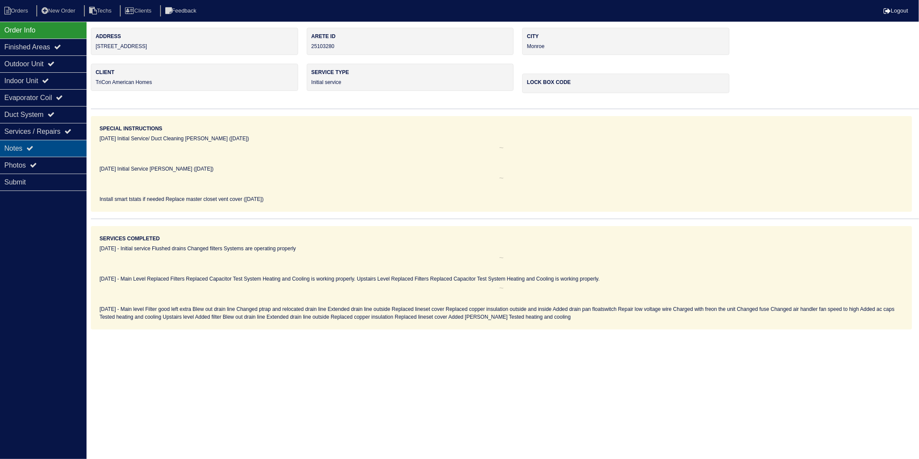
click at [26, 148] on div "Notes" at bounding box center [43, 148] width 87 height 17
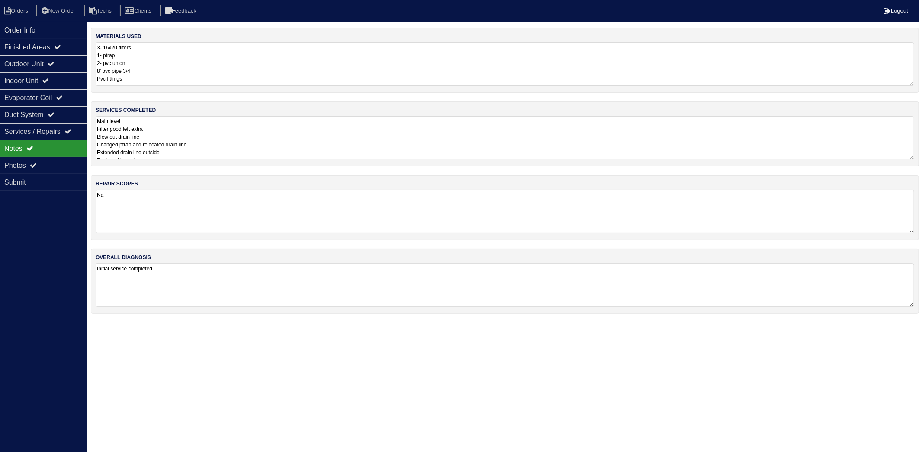
click at [167, 67] on textarea "3- 16x20 filters 1- ptrap 2- pvc union 8’ pvc pipe 3/4 Pvc fittings 3- lbs 410A…" at bounding box center [505, 63] width 819 height 43
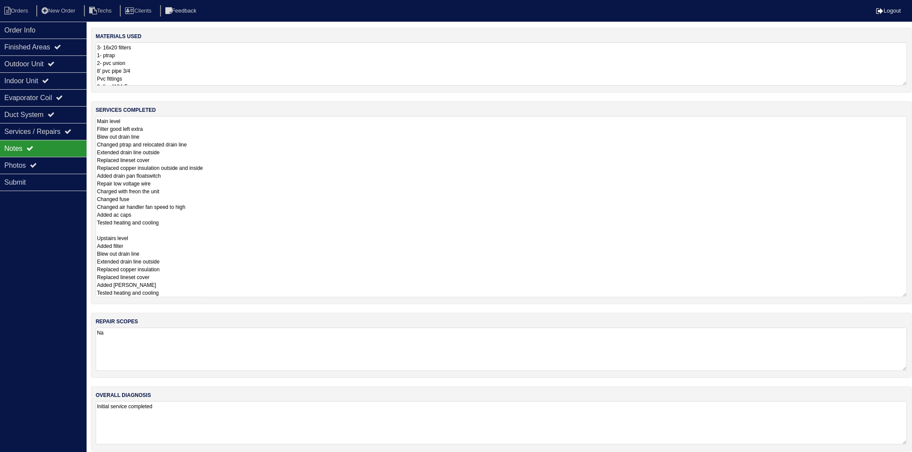
click at [225, 188] on textarea "Main level Filter good left extra Blew out drain line Changed ptrap and relocat…" at bounding box center [502, 206] width 812 height 181
click at [17, 7] on li "Orders" at bounding box center [17, 11] width 35 height 12
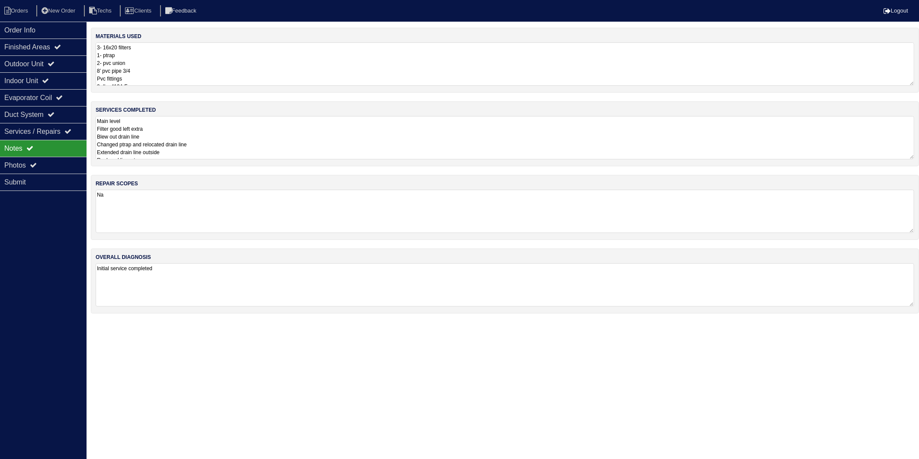
select select "15"
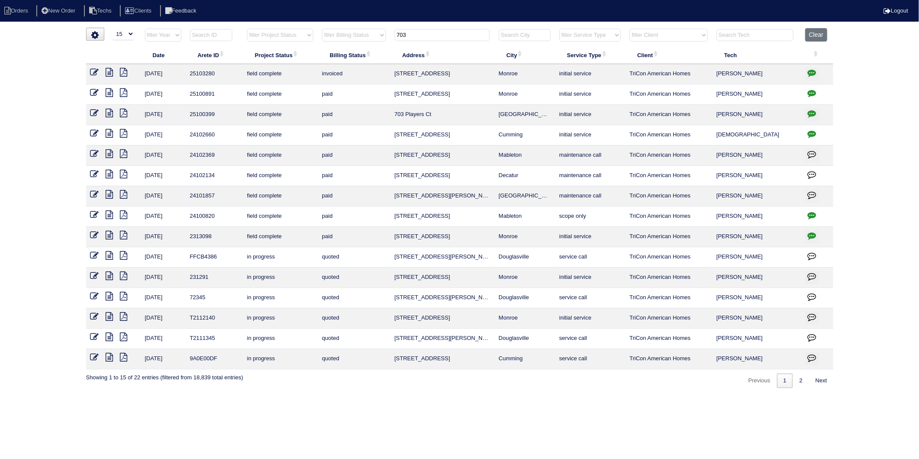
drag, startPoint x: 426, startPoint y: 37, endPoint x: 377, endPoint y: 47, distance: 49.4
click at [377, 47] on table "Date Arete ID Project Status Billing Status Address City Service Type Client Te…" at bounding box center [460, 198] width 748 height 341
type input "805"
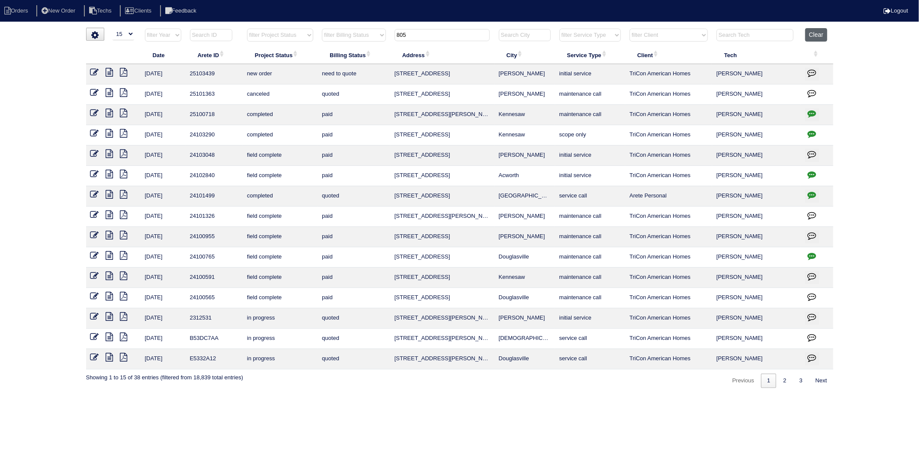
click at [819, 32] on button "Clear" at bounding box center [817, 34] width 22 height 13
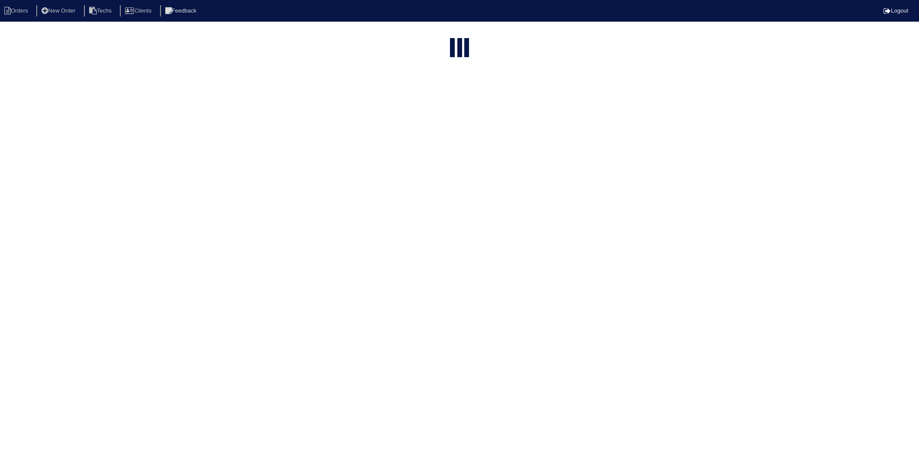
select select "15"
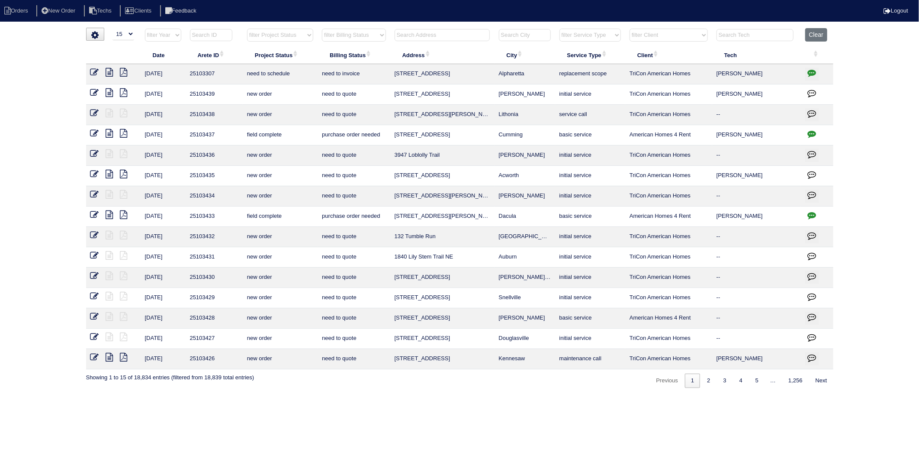
click at [407, 35] on input "text" at bounding box center [442, 35] width 95 height 12
type input "2309"
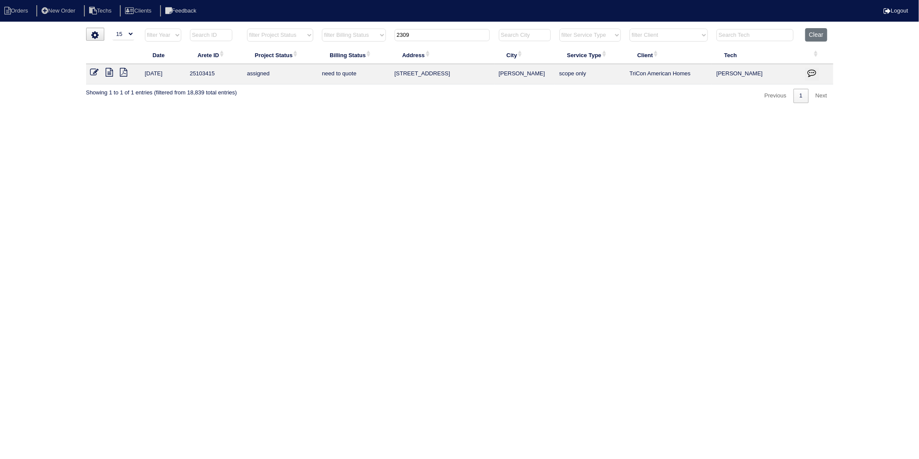
click at [824, 32] on button "Clear" at bounding box center [817, 34] width 22 height 13
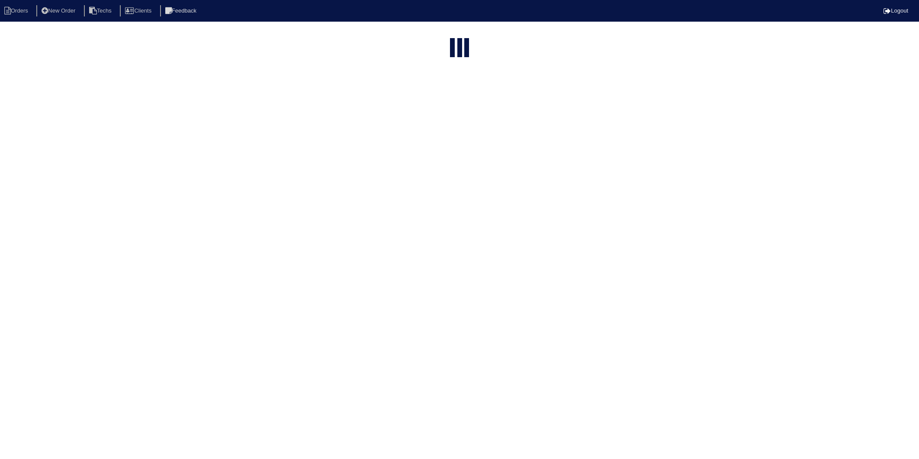
select select "15"
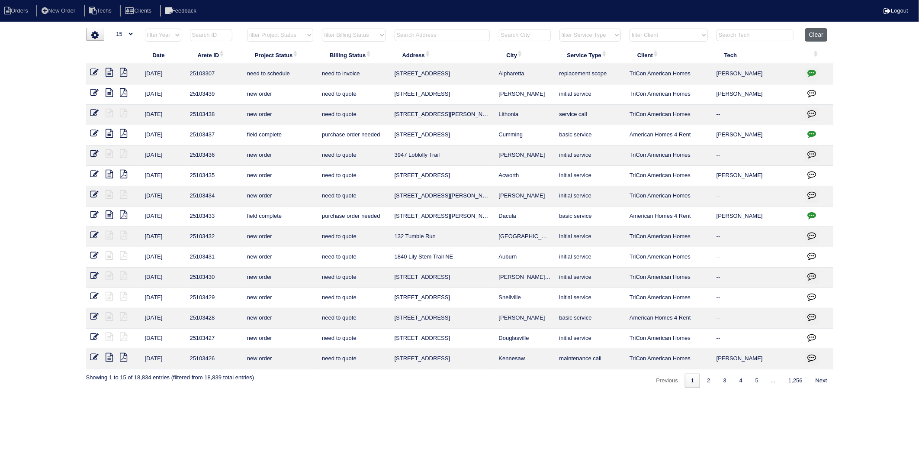
click at [821, 35] on button "Clear" at bounding box center [817, 34] width 22 height 13
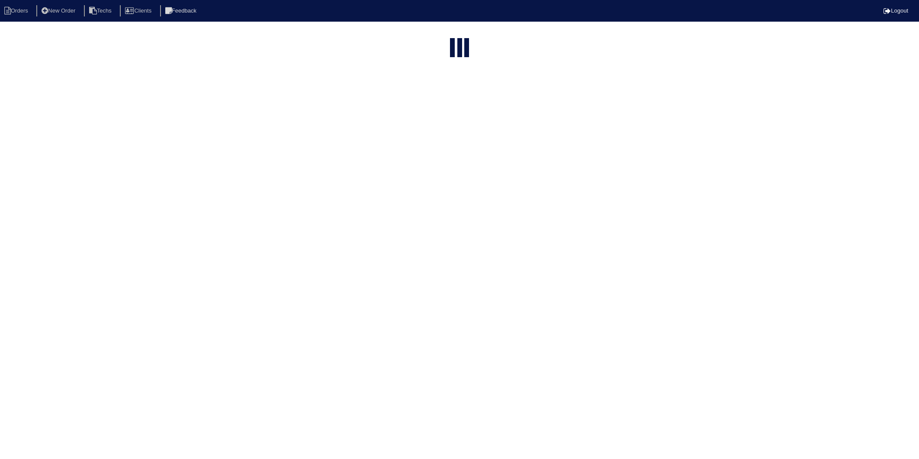
select select "15"
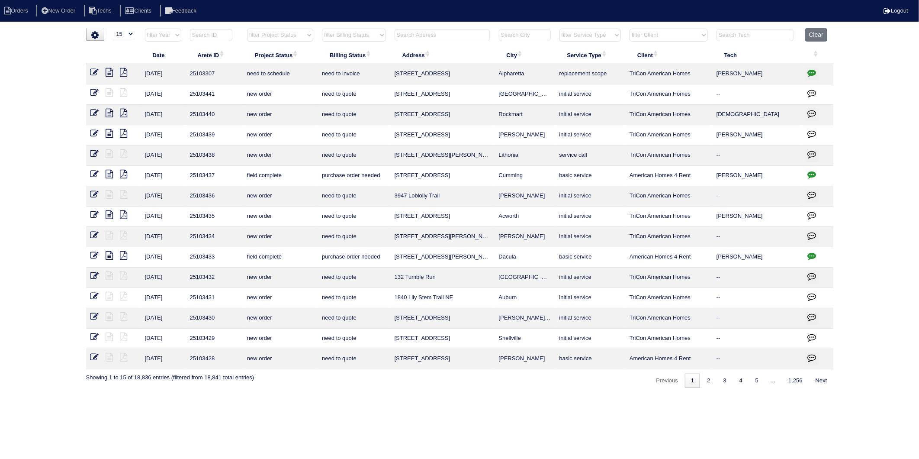
click at [416, 35] on input "text" at bounding box center [442, 35] width 95 height 12
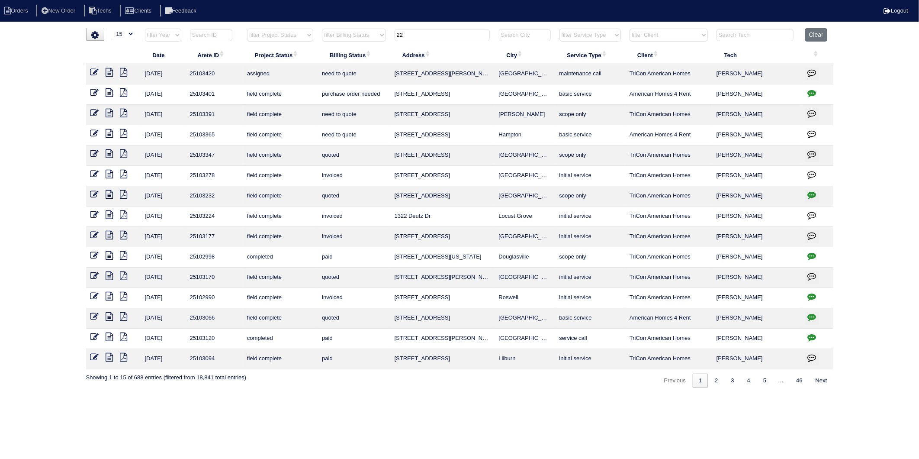
type input "2"
type input "21"
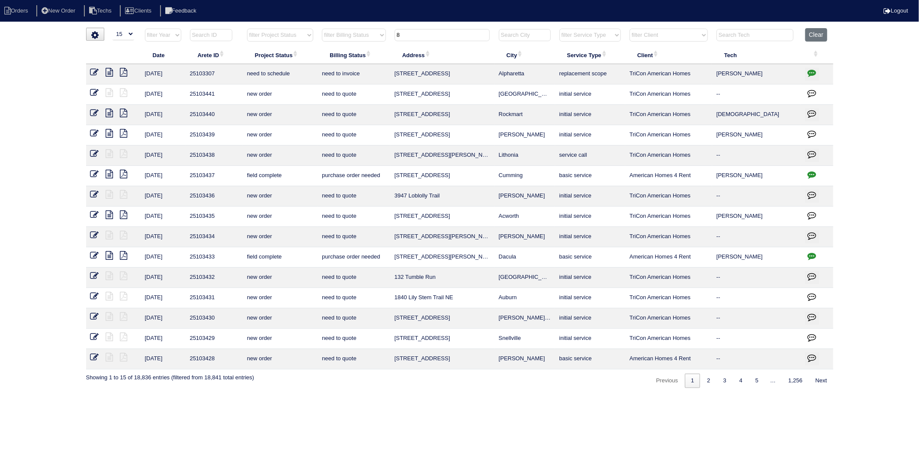
drag, startPoint x: 416, startPoint y: 35, endPoint x: 380, endPoint y: 39, distance: 36.6
click at [380, 39] on tr "filter Year -- Any Year -- 2025 2024 2023 2022 2021 2020 2019 filter Project St…" at bounding box center [460, 37] width 748 height 18
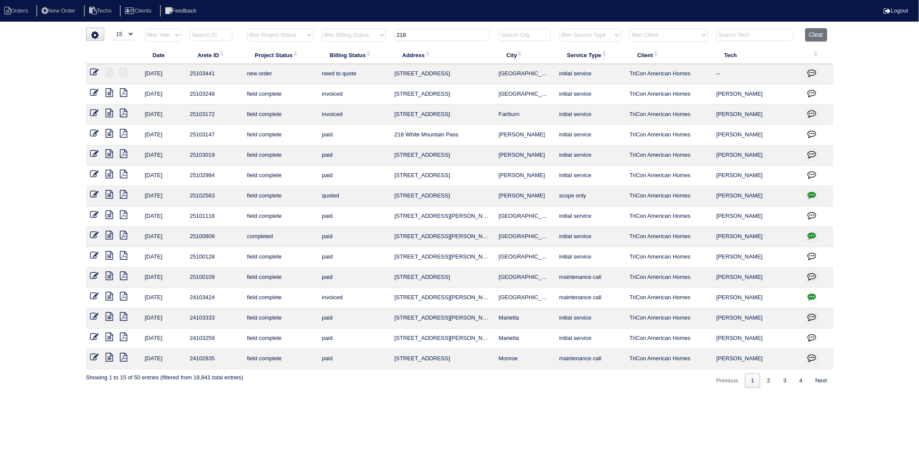
drag, startPoint x: 418, startPoint y: 37, endPoint x: 349, endPoint y: 57, distance: 71.7
click at [349, 57] on table "Date Arete ID Project Status Billing Status Address City Service Type Client Te…" at bounding box center [460, 198] width 748 height 341
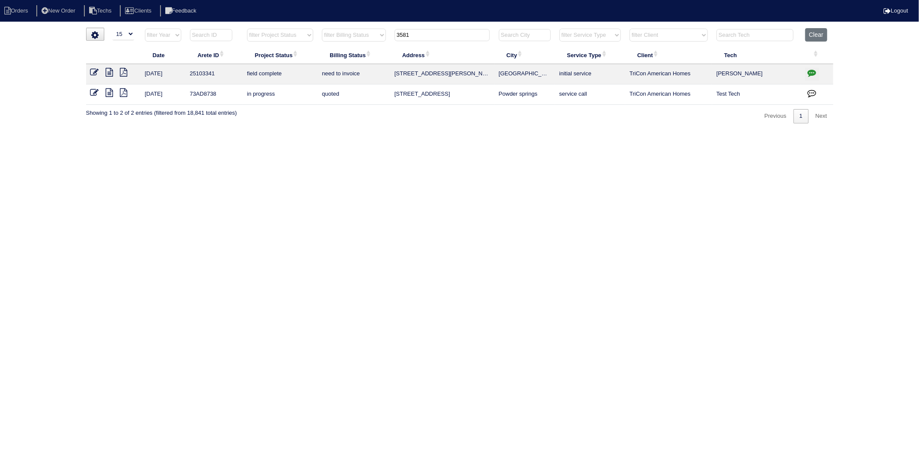
type input "3581"
click at [113, 71] on icon at bounding box center [109, 72] width 7 height 9
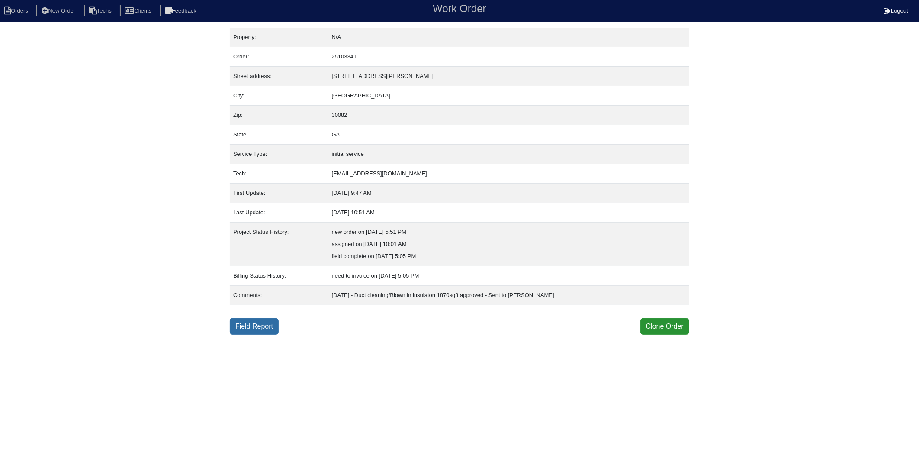
click at [252, 326] on link "Field Report" at bounding box center [254, 326] width 49 height 16
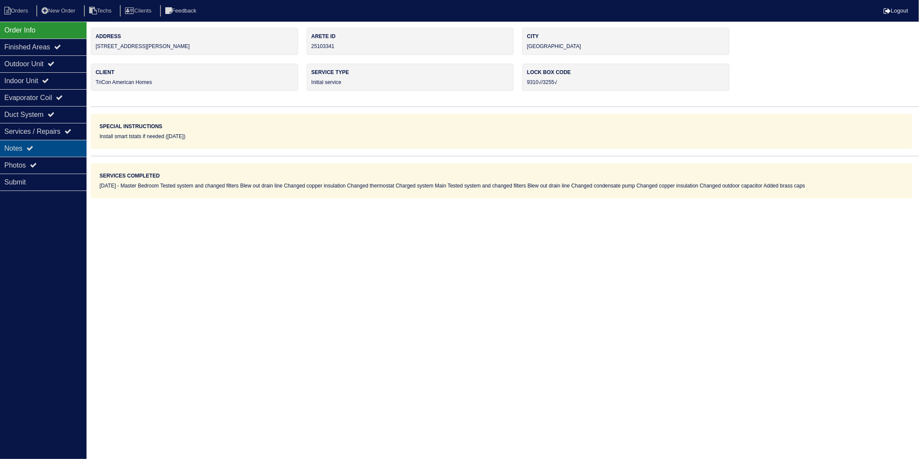
click at [26, 149] on div "Notes" at bounding box center [43, 148] width 87 height 17
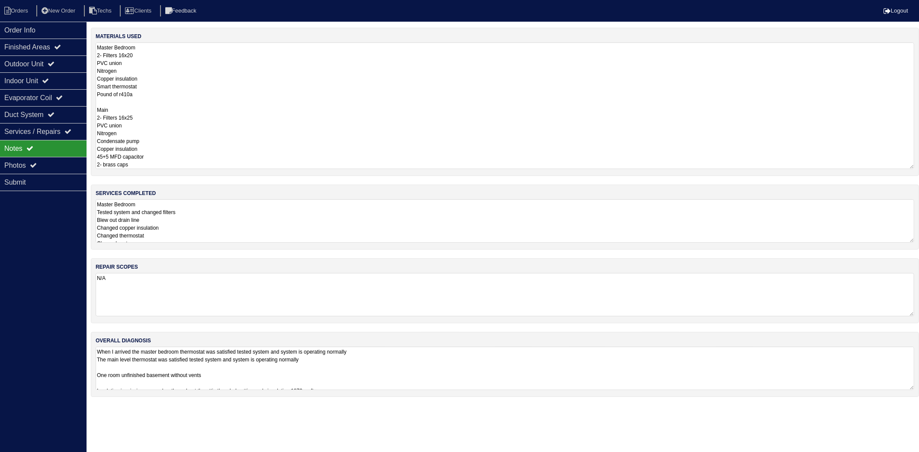
click at [169, 59] on textarea "Master Bedroom 2- Filters 16x20 PVC union Nitrogen Copper insulation Smart ther…" at bounding box center [505, 105] width 819 height 126
click at [148, 122] on textarea "Master Bedroom 2- Filters 16x20 PVC union Nitrogen Copper insulation Smart ther…" at bounding box center [505, 105] width 819 height 126
click at [199, 218] on textarea "Master Bedroom Tested system and changed filters Blew out drain line Changed co…" at bounding box center [505, 220] width 819 height 43
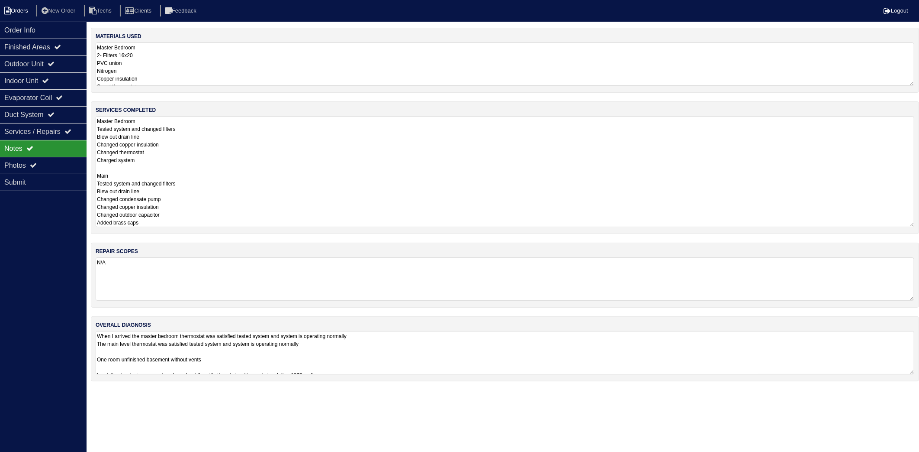
click at [26, 14] on li "Orders" at bounding box center [17, 11] width 35 height 12
select select "15"
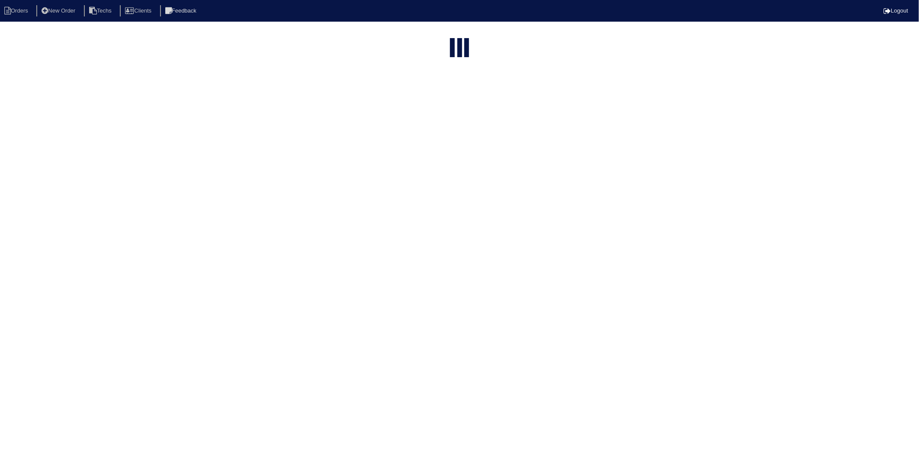
type input "3581"
